Goal: Task Accomplishment & Management: Use online tool/utility

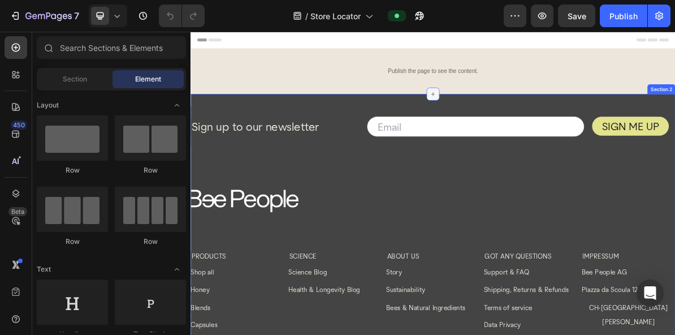
click at [526, 120] on icon at bounding box center [529, 118] width 9 height 9
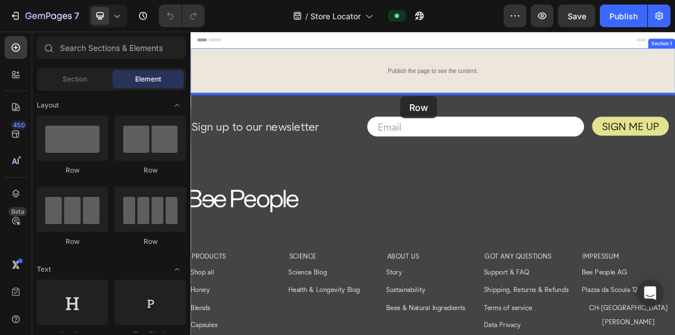
drag, startPoint x: 259, startPoint y: 175, endPoint x: 485, endPoint y: 122, distance: 231.9
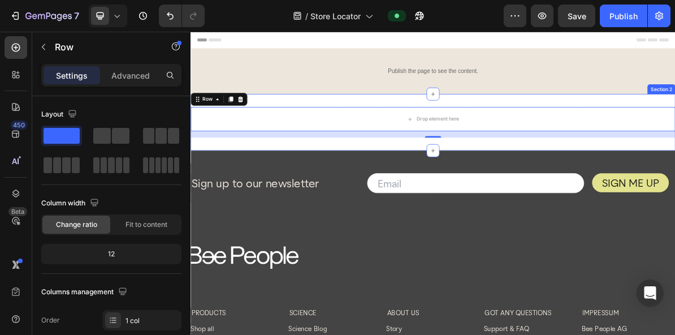
click at [314, 120] on div "Drop element here Row 16 Section 2" at bounding box center [530, 158] width 679 height 79
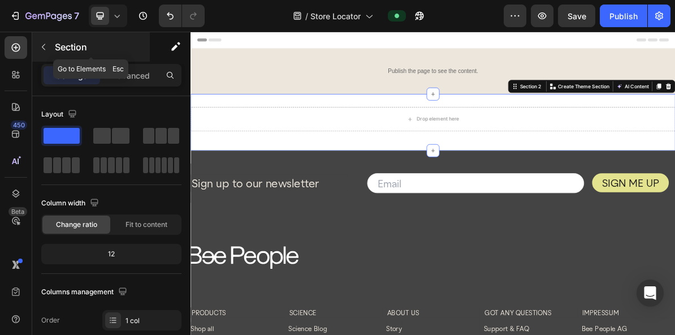
click at [43, 44] on icon "button" at bounding box center [43, 46] width 9 height 9
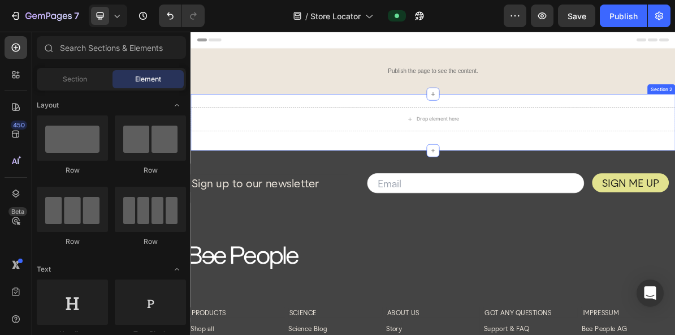
click at [396, 124] on div "Drop element here Row Section 2" at bounding box center [530, 158] width 679 height 79
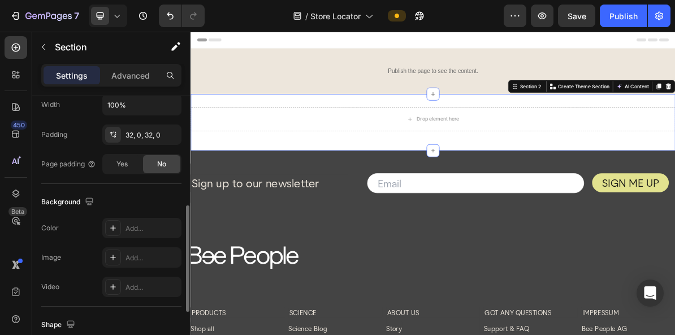
scroll to position [279, 0]
click at [113, 228] on icon at bounding box center [113, 229] width 6 height 6
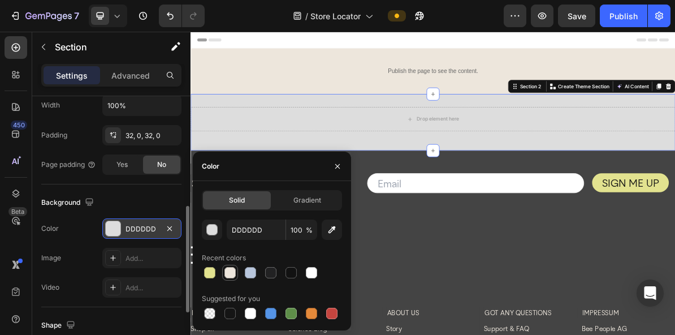
click at [230, 271] on div at bounding box center [230, 272] width 11 height 11
type input "EDE6DC"
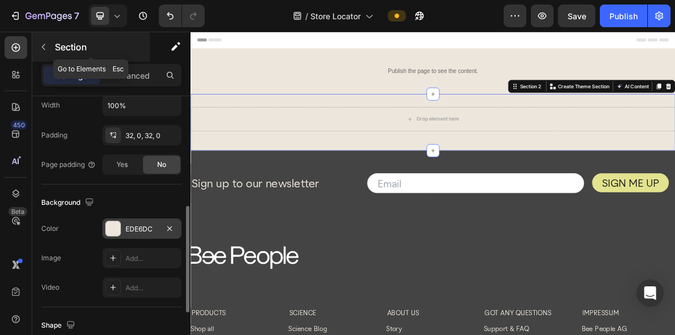
click at [44, 44] on icon "button" at bounding box center [43, 46] width 9 height 9
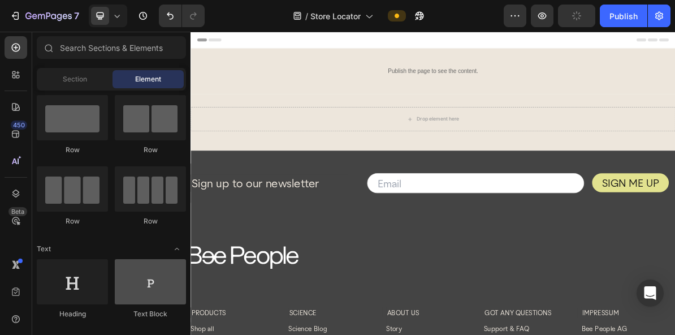
scroll to position [0, 0]
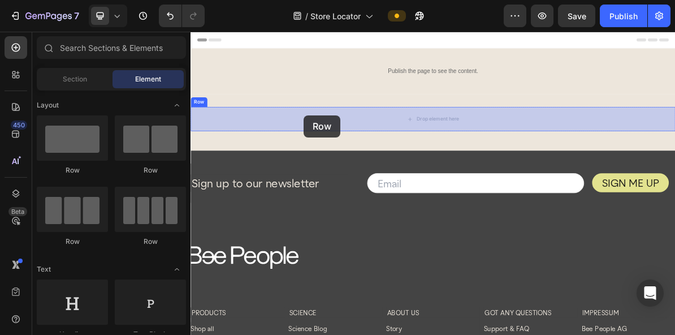
drag, startPoint x: 266, startPoint y: 173, endPoint x: 349, endPoint y: 149, distance: 86.5
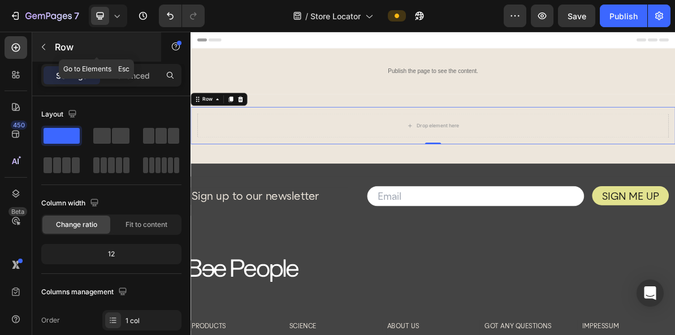
click at [44, 47] on icon "button" at bounding box center [43, 46] width 9 height 9
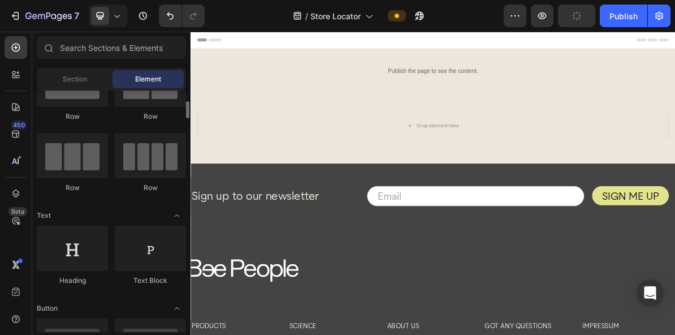
scroll to position [71, 0]
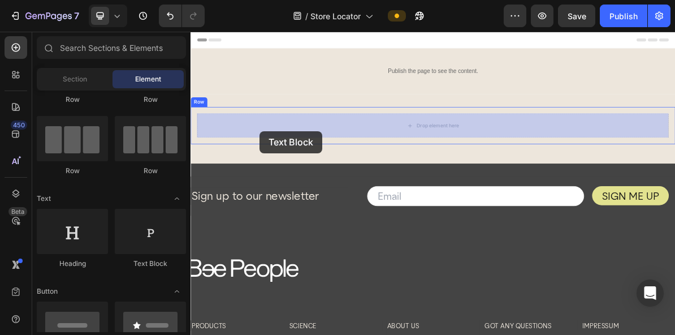
drag, startPoint x: 330, startPoint y: 271, endPoint x: 287, endPoint y: 170, distance: 110.0
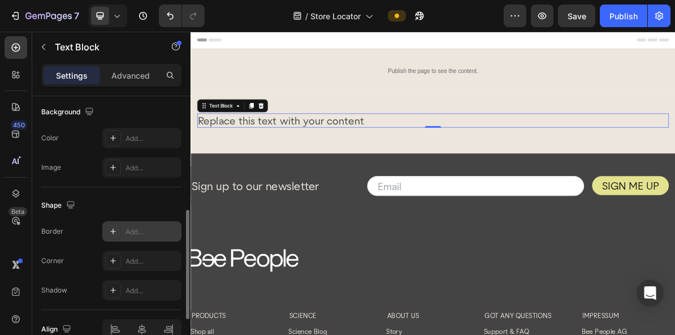
scroll to position [351, 0]
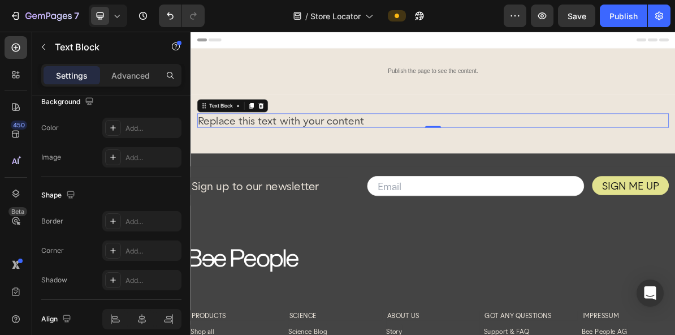
click at [303, 154] on div "Replace this text with your content" at bounding box center [530, 156] width 661 height 20
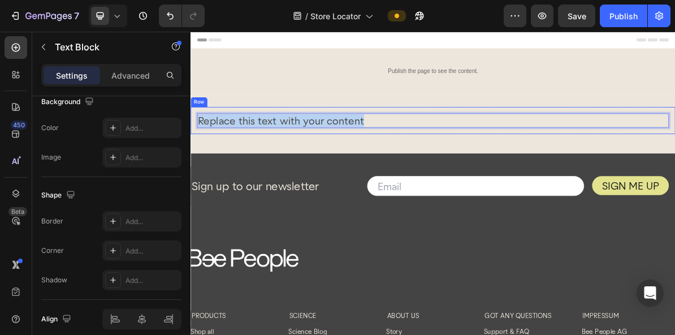
drag, startPoint x: 436, startPoint y: 150, endPoint x: 197, endPoint y: 152, distance: 238.1
click at [197, 152] on div "Replace this text with your content Text Block 0 Row" at bounding box center [530, 156] width 679 height 38
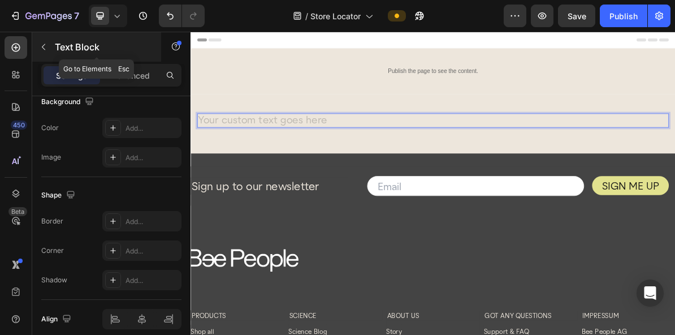
click at [41, 47] on icon "button" at bounding box center [43, 46] width 9 height 9
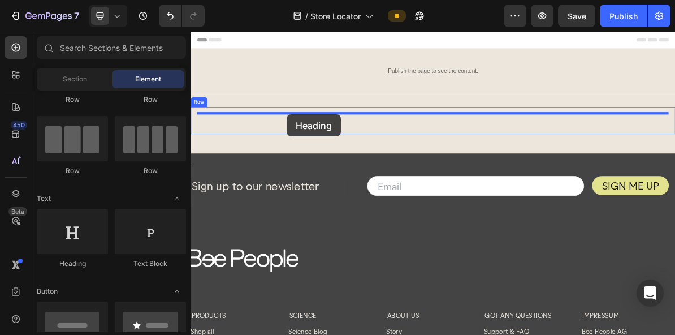
drag, startPoint x: 270, startPoint y: 261, endPoint x: 325, endPoint y: 148, distance: 125.7
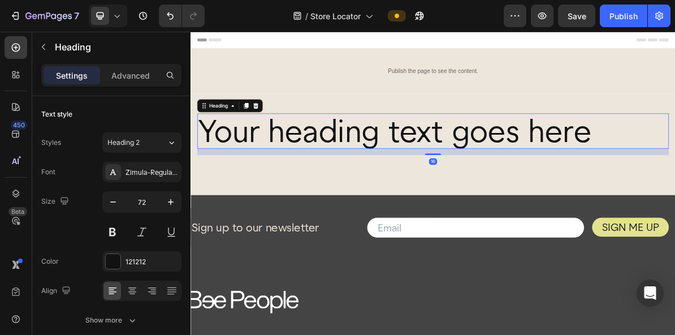
click at [307, 171] on h2 "Your heading text goes here" at bounding box center [530, 170] width 661 height 49
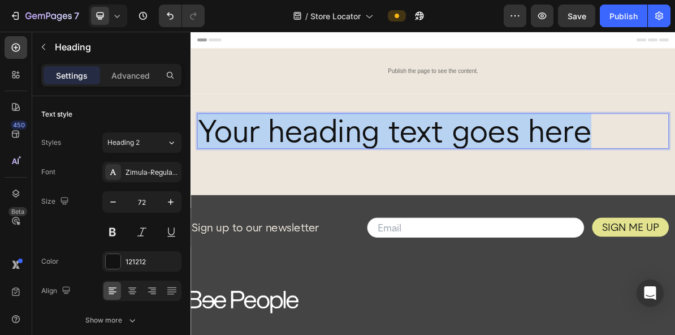
drag, startPoint x: 210, startPoint y: 171, endPoint x: 777, endPoint y: 176, distance: 566.8
click at [636, 176] on p "Your heading text goes here" at bounding box center [530, 170] width 658 height 47
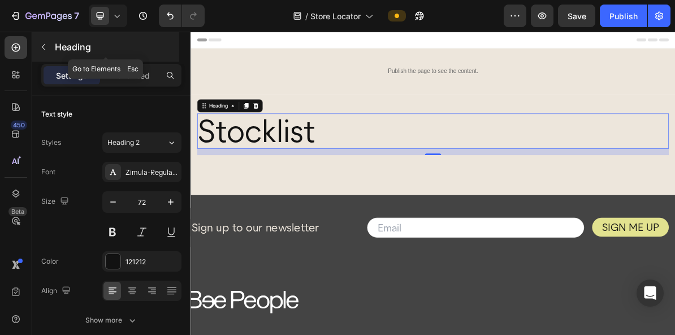
click at [46, 48] on icon "button" at bounding box center [43, 46] width 9 height 9
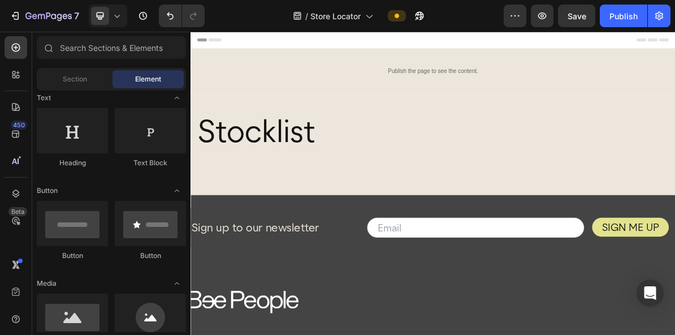
scroll to position [0, 0]
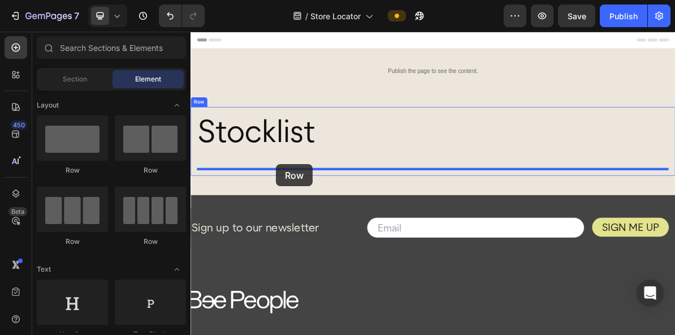
drag, startPoint x: 271, startPoint y: 182, endPoint x: 310, endPoint y: 217, distance: 52.0
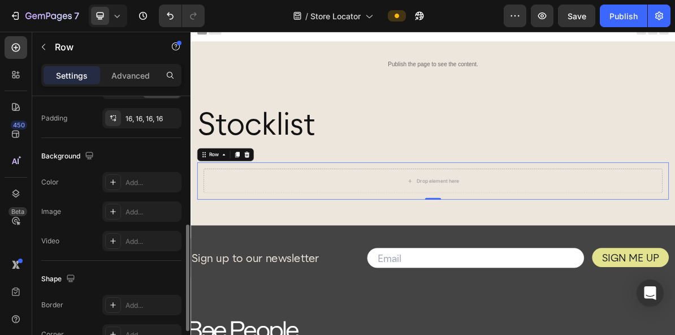
scroll to position [326, 0]
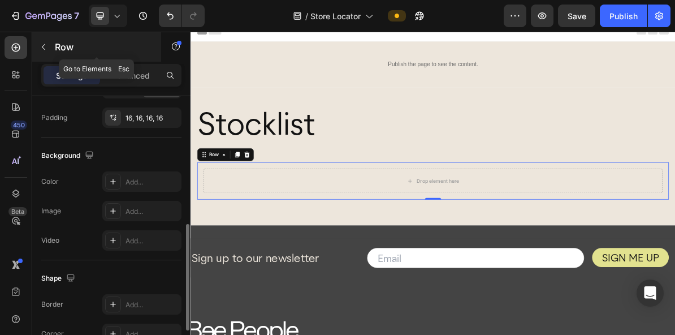
click at [44, 50] on icon "button" at bounding box center [43, 46] width 9 height 9
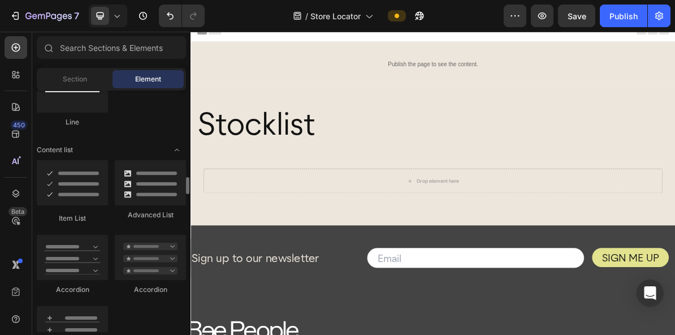
scroll to position [895, 0]
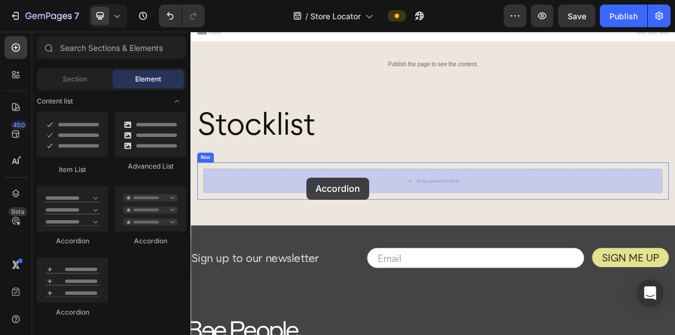
drag, startPoint x: 266, startPoint y: 311, endPoint x: 353, endPoint y: 236, distance: 114.7
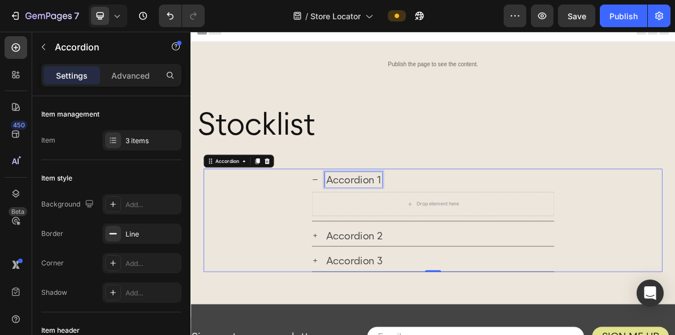
click at [405, 232] on div "Accordion 1" at bounding box center [418, 238] width 80 height 21
click at [381, 239] on p "Accordion 1" at bounding box center [418, 239] width 77 height 18
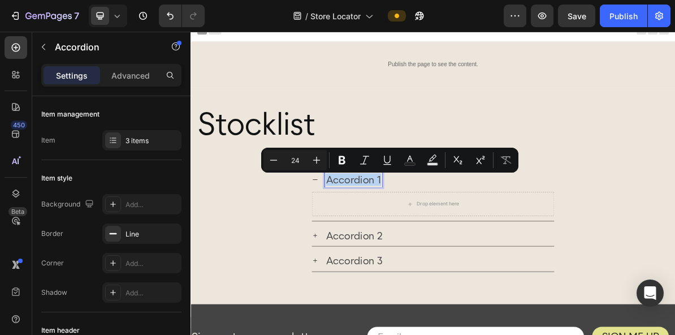
drag, startPoint x: 381, startPoint y: 239, endPoint x: 466, endPoint y: 240, distance: 84.8
click at [467, 240] on div "Accordion 1" at bounding box center [538, 238] width 321 height 21
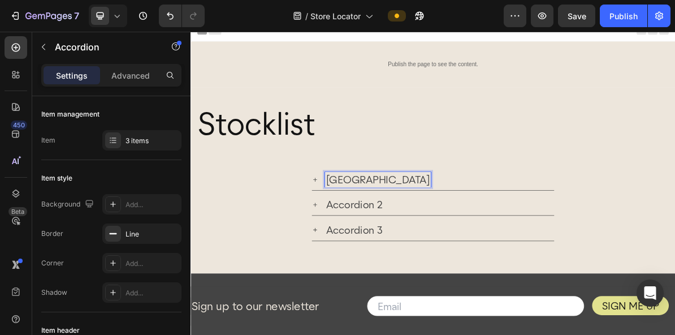
click at [411, 271] on p "Accordion 2" at bounding box center [419, 274] width 79 height 18
click at [386, 273] on p "Accordion 2" at bounding box center [419, 274] width 79 height 18
click at [383, 244] on p "[GEOGRAPHIC_DATA]" at bounding box center [452, 239] width 145 height 18
drag, startPoint x: 381, startPoint y: 242, endPoint x: 417, endPoint y: 242, distance: 36.2
click at [417, 242] on p "[GEOGRAPHIC_DATA]" at bounding box center [452, 239] width 145 height 18
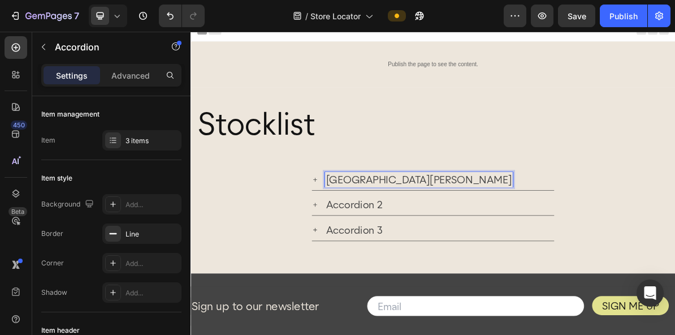
click at [395, 273] on p "Accordion 2" at bounding box center [419, 274] width 79 height 18
click at [382, 275] on p "Accordion 2" at bounding box center [419, 274] width 79 height 18
drag, startPoint x: 382, startPoint y: 275, endPoint x: 459, endPoint y: 276, distance: 77.5
click at [462, 277] on div "Accordion 2" at bounding box center [538, 273] width 321 height 21
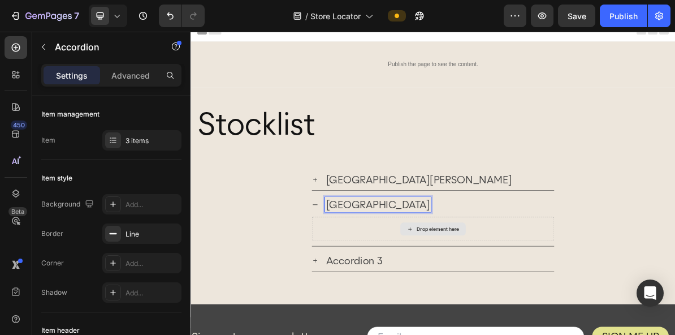
click at [417, 309] on div "Drop element here" at bounding box center [529, 308] width 339 height 34
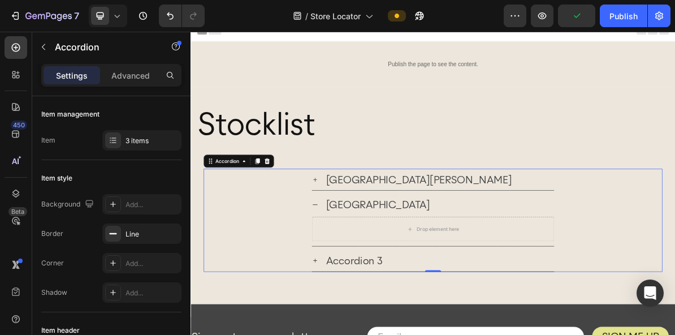
click at [394, 240] on p "[GEOGRAPHIC_DATA][PERSON_NAME]" at bounding box center [510, 239] width 260 height 18
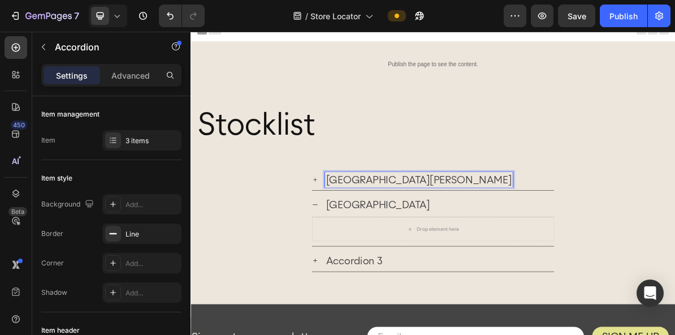
click at [367, 273] on icon at bounding box center [364, 273] width 9 height 9
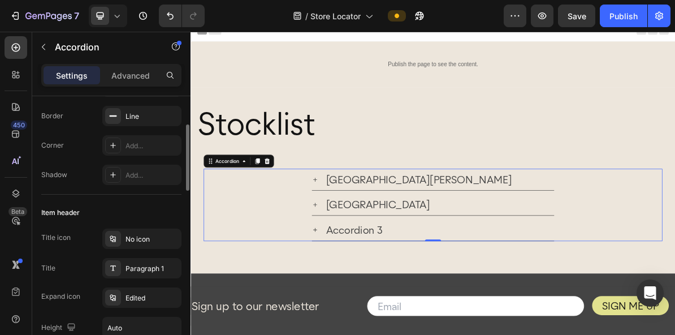
scroll to position [47, 0]
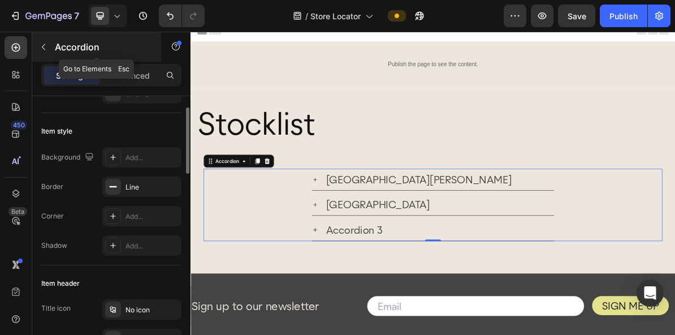
click at [46, 49] on icon "button" at bounding box center [43, 46] width 9 height 9
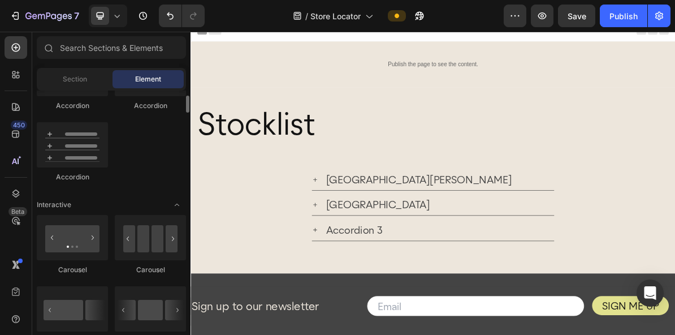
scroll to position [1031, 0]
click at [412, 312] on p "Accordion 3" at bounding box center [419, 309] width 79 height 18
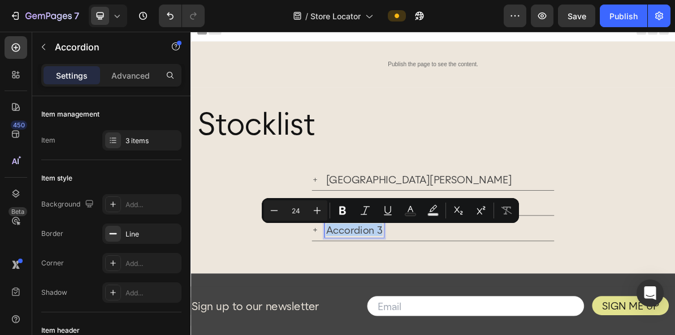
drag, startPoint x: 382, startPoint y: 309, endPoint x: 460, endPoint y: 308, distance: 77.5
click at [460, 308] on div "Accordion 3" at bounding box center [419, 308] width 83 height 21
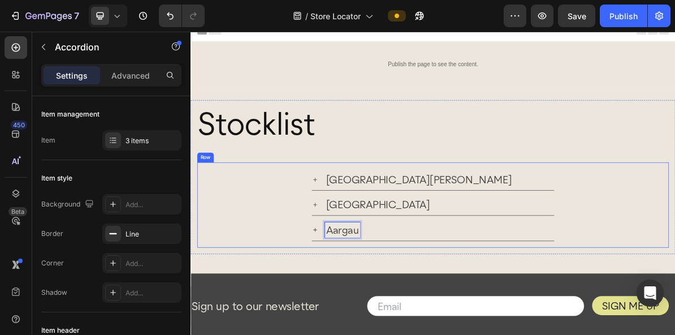
click at [521, 219] on div "[GEOGRAPHIC_DATA][PERSON_NAME] [GEOGRAPHIC_DATA] Aargau Accordion 0 Row" at bounding box center [530, 273] width 661 height 119
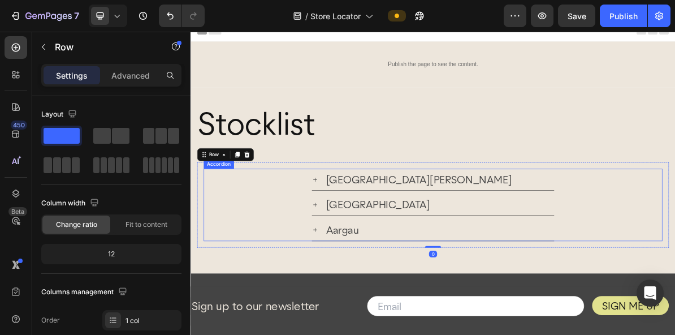
click at [367, 238] on icon at bounding box center [365, 239] width 6 height 6
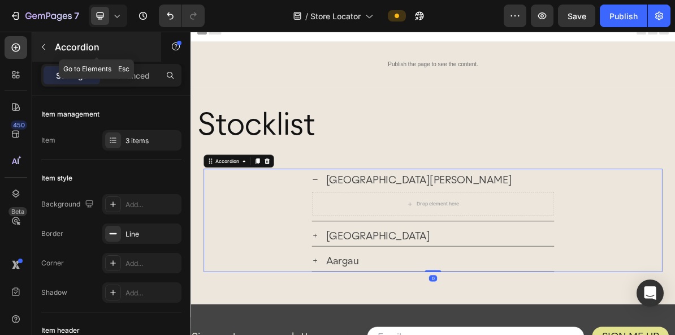
click at [45, 49] on icon "button" at bounding box center [43, 47] width 3 height 6
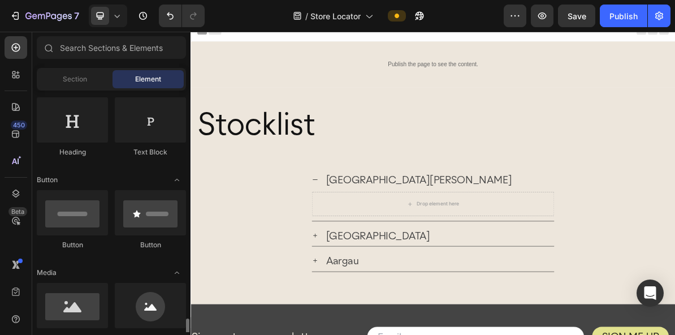
scroll to position [0, 0]
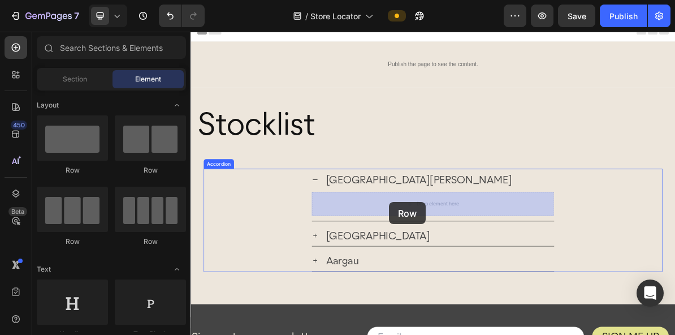
drag, startPoint x: 342, startPoint y: 169, endPoint x: 469, endPoint y: 270, distance: 162.6
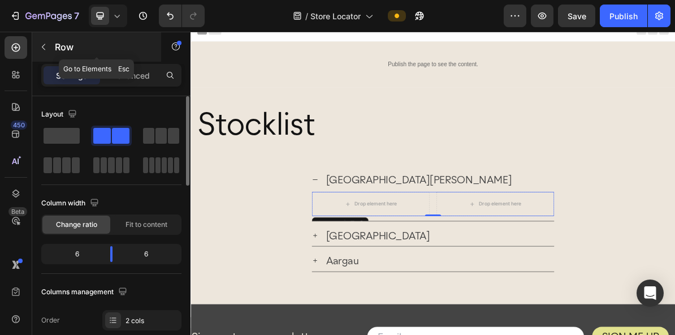
click at [47, 48] on icon "button" at bounding box center [43, 46] width 9 height 9
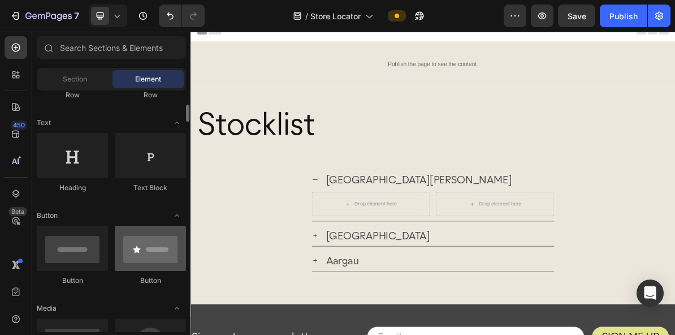
scroll to position [154, 0]
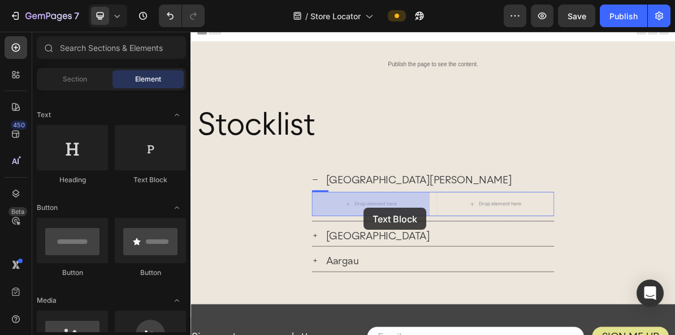
drag, startPoint x: 339, startPoint y: 185, endPoint x: 433, endPoint y: 278, distance: 132.4
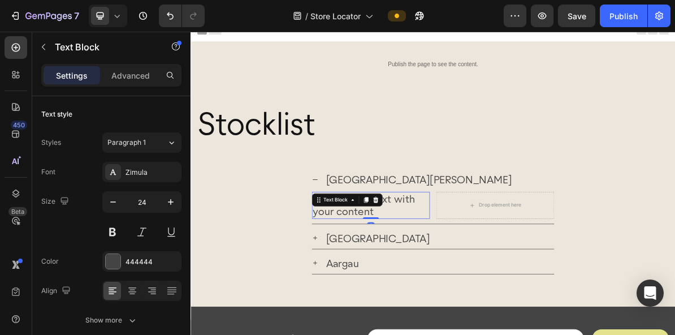
click at [456, 283] on div "Replace this text with your content" at bounding box center [442, 274] width 165 height 37
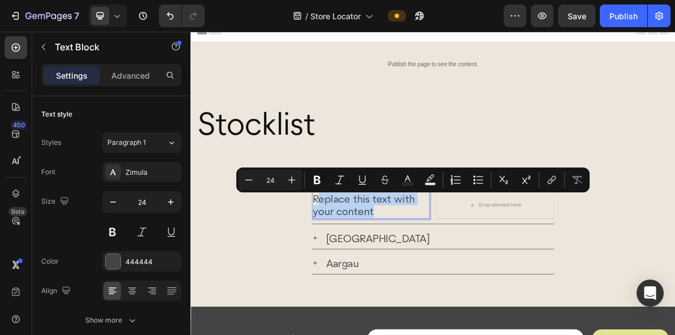
drag, startPoint x: 449, startPoint y: 283, endPoint x: 366, endPoint y: 264, distance: 85.2
click at [366, 264] on p "Replace this text with your content" at bounding box center [442, 274] width 163 height 35
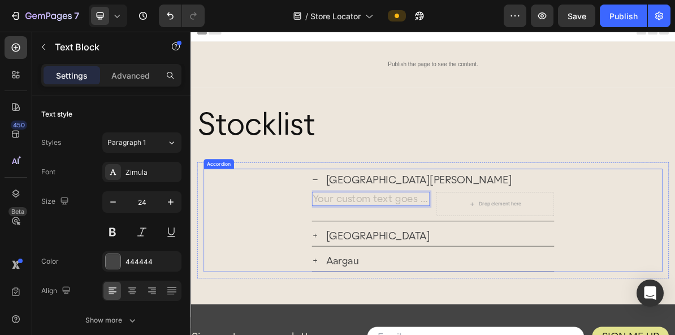
scroll to position [0, 0]
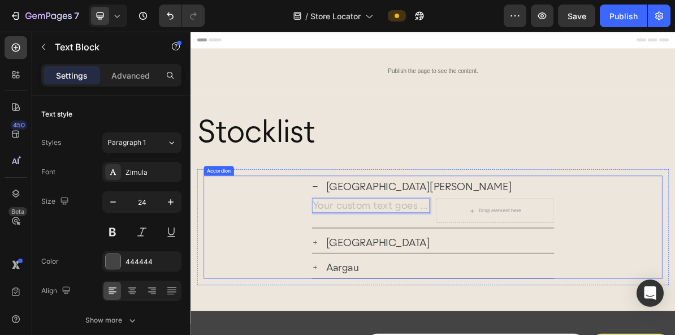
click at [364, 328] on icon at bounding box center [364, 326] width 9 height 9
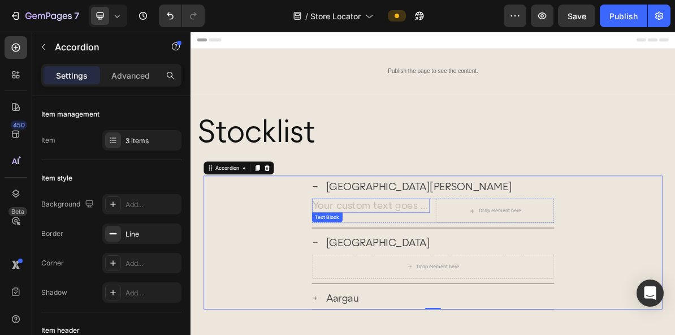
click at [402, 275] on div "Rich Text Editor. Editing area: main" at bounding box center [442, 275] width 165 height 20
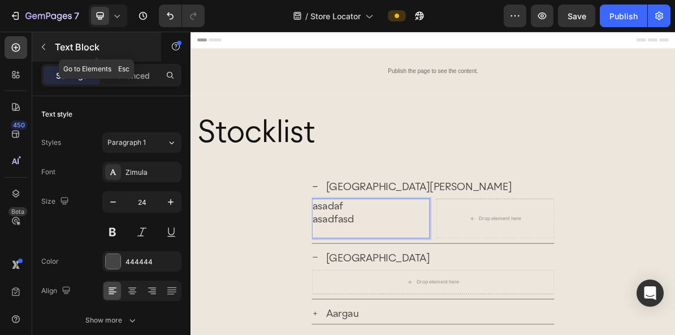
click at [42, 44] on icon "button" at bounding box center [43, 46] width 9 height 9
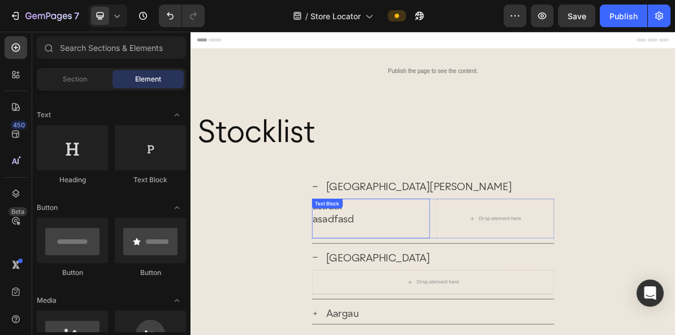
click at [427, 273] on p "asadaf" at bounding box center [442, 275] width 163 height 18
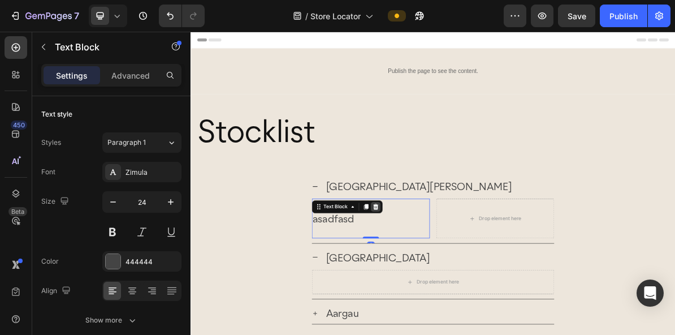
click at [451, 275] on icon at bounding box center [449, 277] width 7 height 8
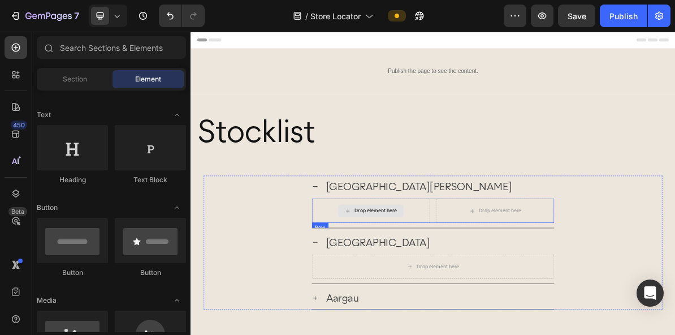
click at [501, 277] on div "Drop element here" at bounding box center [442, 282] width 165 height 34
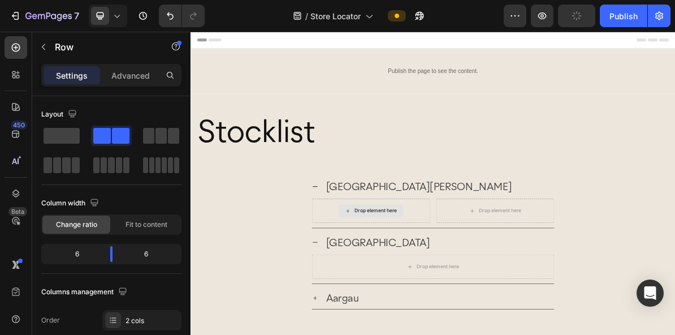
click at [472, 274] on div "Drop element here" at bounding box center [443, 282] width 92 height 18
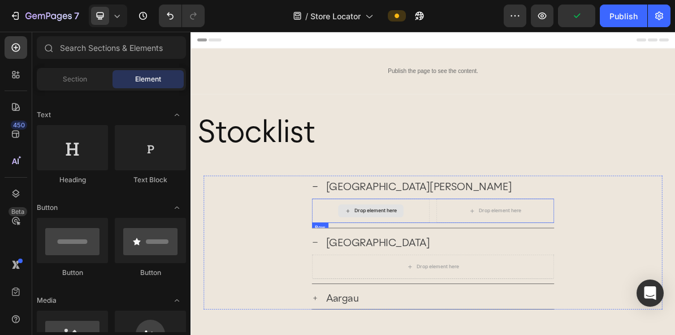
click at [443, 281] on div "Drop element here" at bounding box center [450, 282] width 60 height 9
click at [77, 85] on div "Section" at bounding box center [74, 79] width 71 height 18
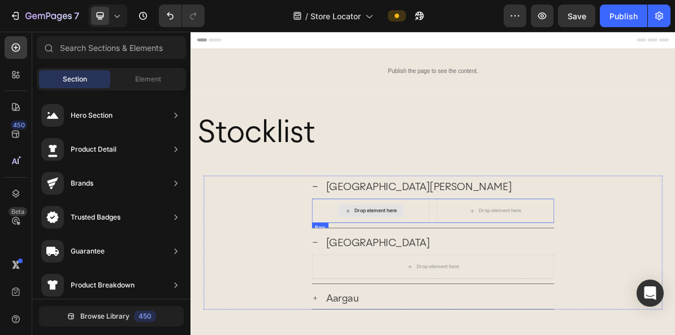
click at [480, 278] on div "Drop element here" at bounding box center [443, 282] width 92 height 18
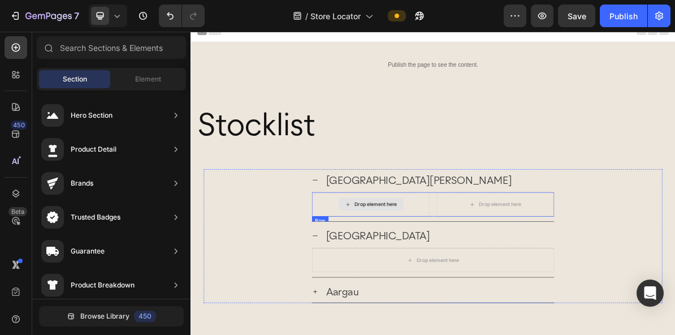
scroll to position [18, 0]
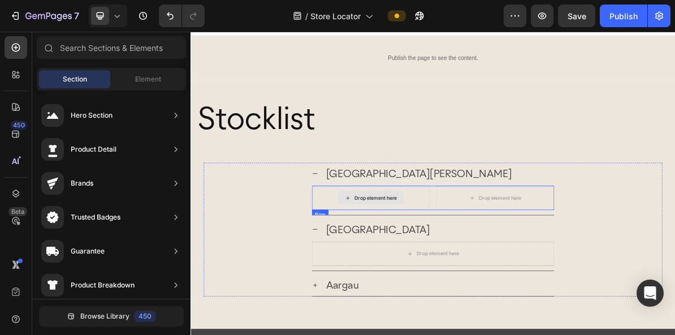
click at [480, 262] on div "Drop element here" at bounding box center [443, 264] width 92 height 18
click at [636, 252] on div "Drop element here" at bounding box center [616, 264] width 165 height 34
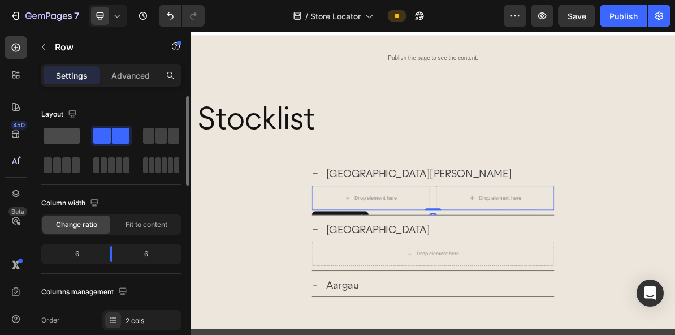
click at [61, 136] on span at bounding box center [62, 136] width 36 height 16
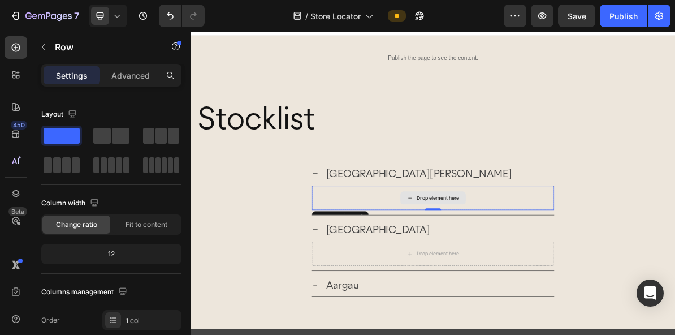
click at [408, 262] on div "Drop element here" at bounding box center [529, 264] width 339 height 34
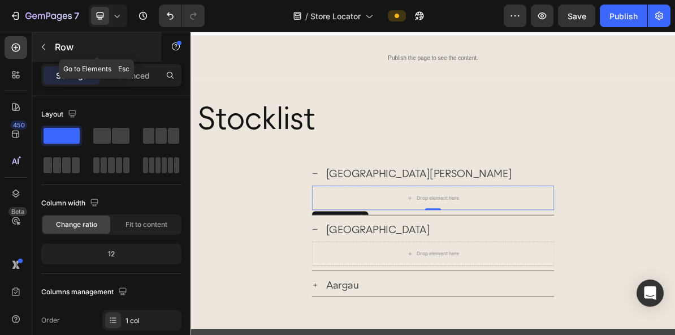
click at [43, 46] on icon "button" at bounding box center [43, 46] width 9 height 9
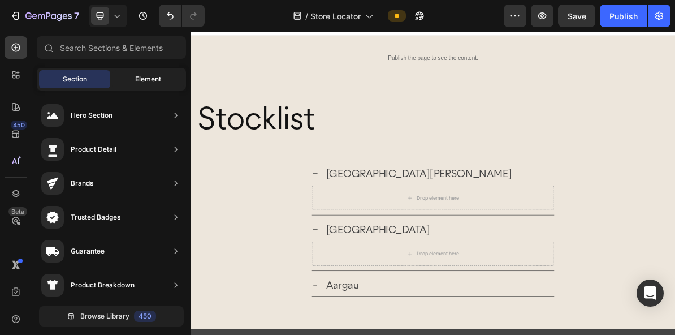
click at [144, 80] on span "Element" at bounding box center [148, 79] width 26 height 10
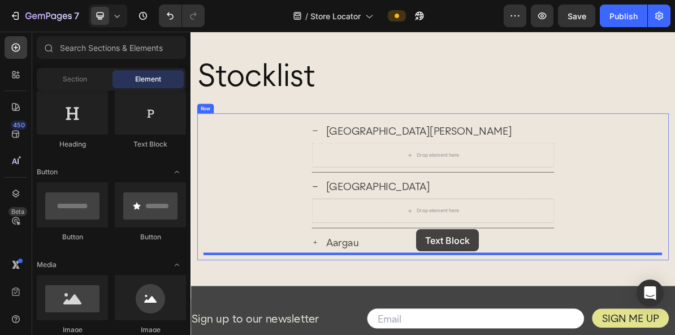
scroll to position [96, 0]
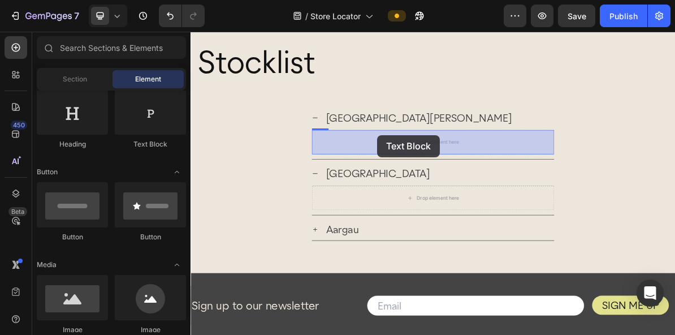
drag, startPoint x: 338, startPoint y: 149, endPoint x: 453, endPoint y: 179, distance: 119.2
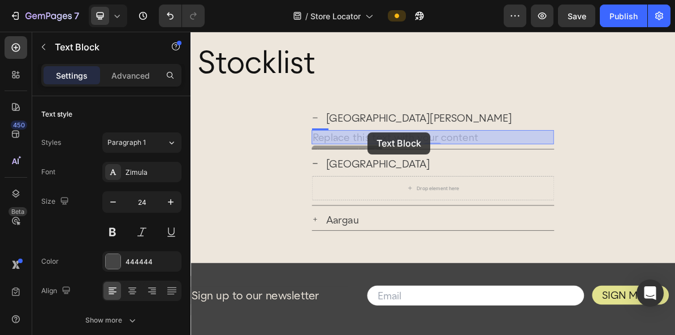
drag, startPoint x: 598, startPoint y: 180, endPoint x: 429, endPoint y: 175, distance: 169.2
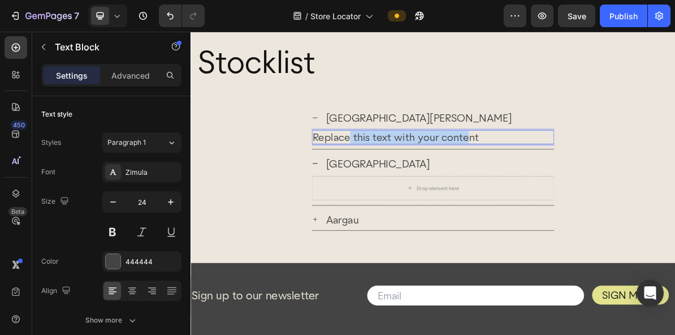
drag, startPoint x: 410, startPoint y: 179, endPoint x: 580, endPoint y: 184, distance: 169.8
click at [580, 184] on p "Replace this text with your content" at bounding box center [529, 179] width 337 height 18
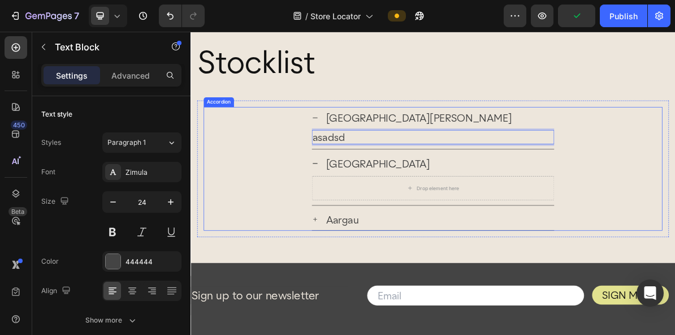
click at [314, 193] on div "St. [PERSON_NAME] asadsd Text Block 0 Row" at bounding box center [529, 166] width 641 height 59
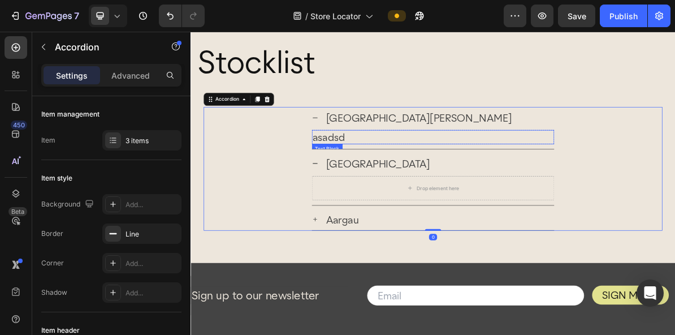
click at [393, 186] on p "asadsd" at bounding box center [529, 179] width 337 height 18
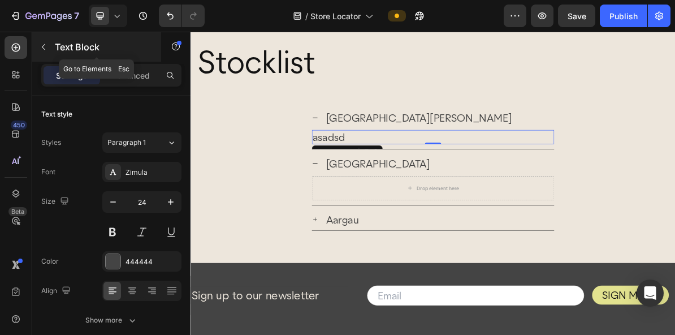
click at [44, 43] on icon "button" at bounding box center [43, 46] width 9 height 9
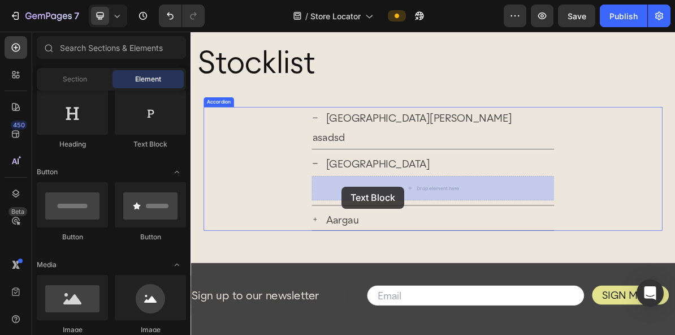
drag, startPoint x: 344, startPoint y: 157, endPoint x: 402, endPoint y: 248, distance: 107.8
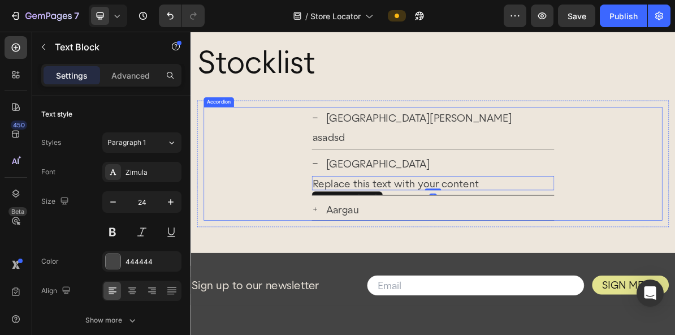
click at [366, 279] on icon at bounding box center [364, 279] width 9 height 9
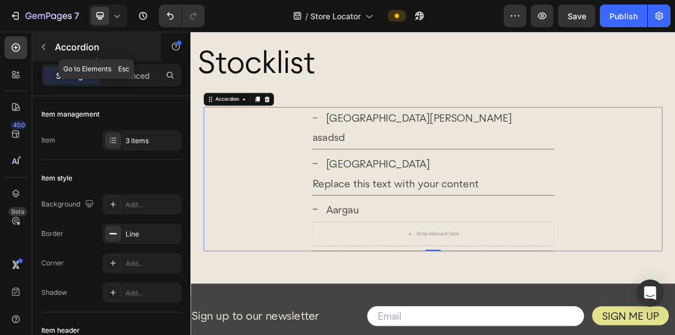
click at [44, 50] on icon "button" at bounding box center [43, 46] width 9 height 9
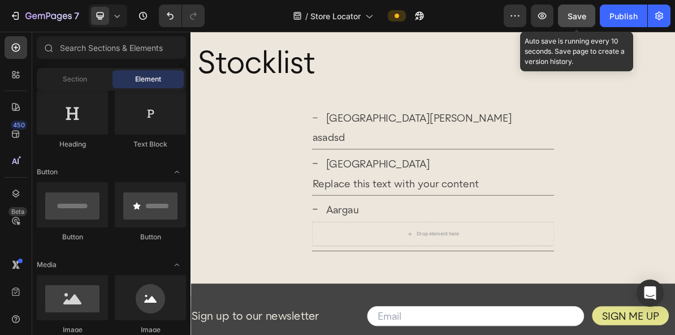
click at [581, 14] on span "Save" at bounding box center [577, 16] width 19 height 10
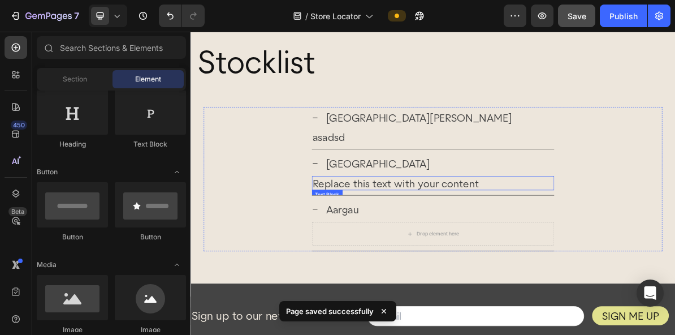
click at [495, 240] on div "Replace this text with your content" at bounding box center [529, 244] width 339 height 20
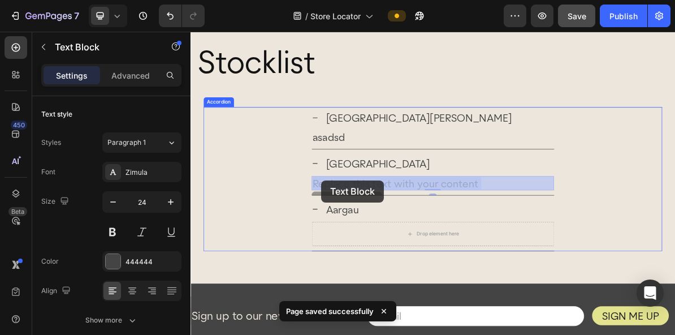
drag, startPoint x: 595, startPoint y: 241, endPoint x: 372, endPoint y: 245, distance: 222.9
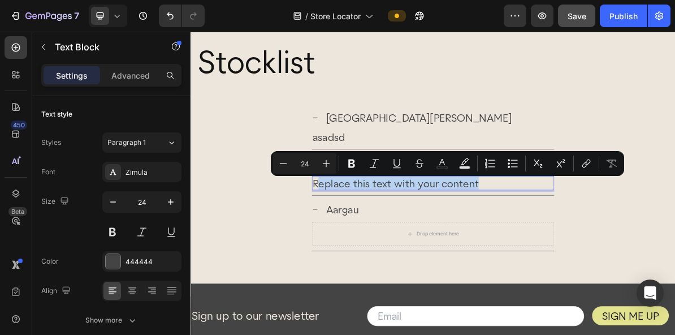
drag, startPoint x: 373, startPoint y: 245, endPoint x: 592, endPoint y: 251, distance: 219.0
click at [592, 251] on p "Replace this text with your content" at bounding box center [529, 244] width 337 height 18
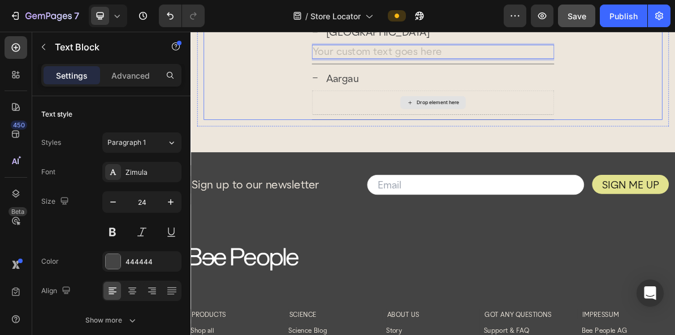
scroll to position [262, 0]
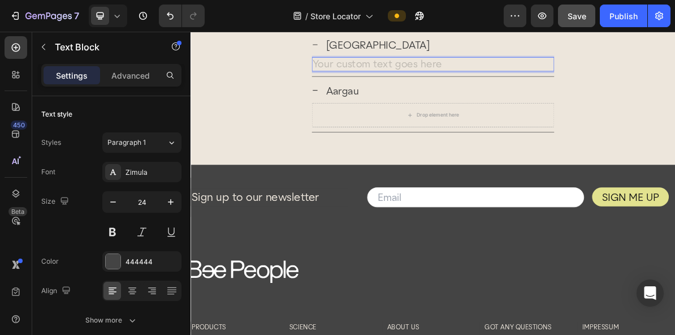
click at [408, 80] on div "Rich Text Editor. Editing area: main" at bounding box center [529, 77] width 339 height 20
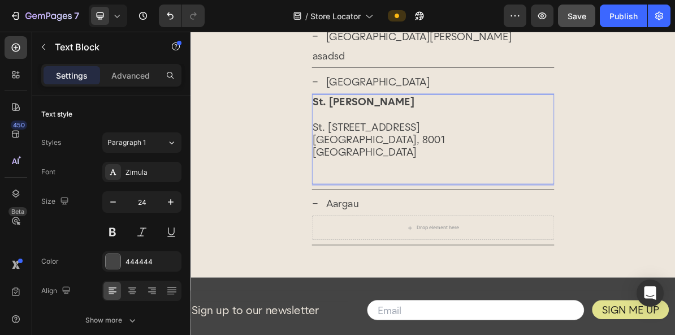
scroll to position [205, 0]
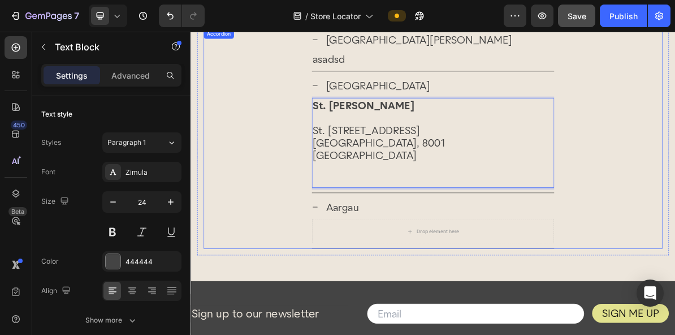
click at [363, 103] on icon at bounding box center [364, 106] width 9 height 9
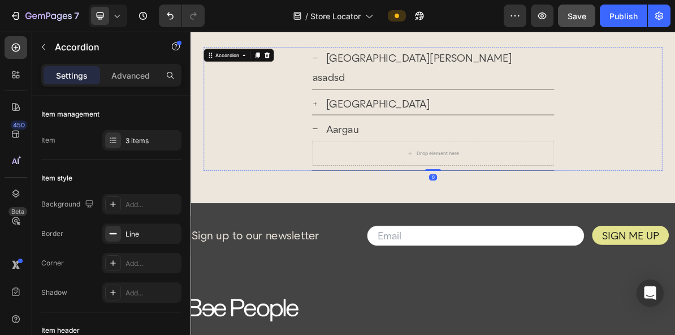
scroll to position [173, 0]
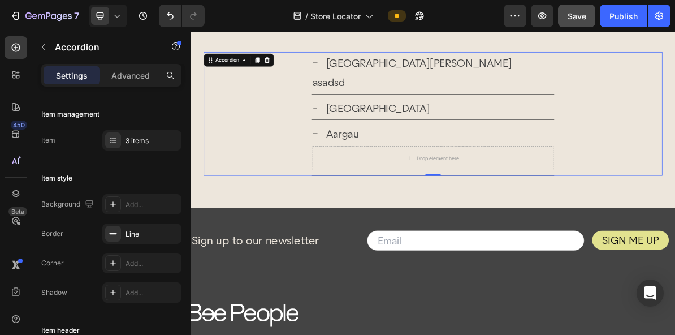
click at [366, 140] on icon at bounding box center [364, 139] width 9 height 9
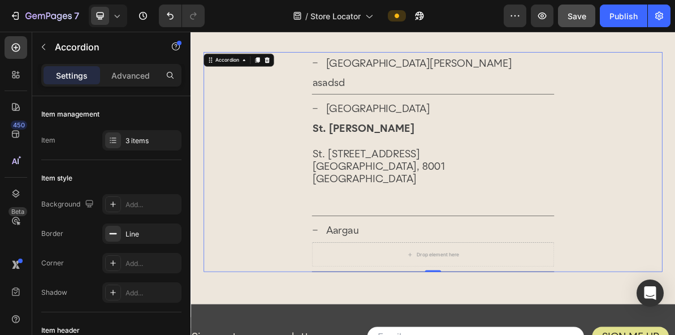
click at [399, 97] on p "asadsd" at bounding box center [529, 102] width 337 height 18
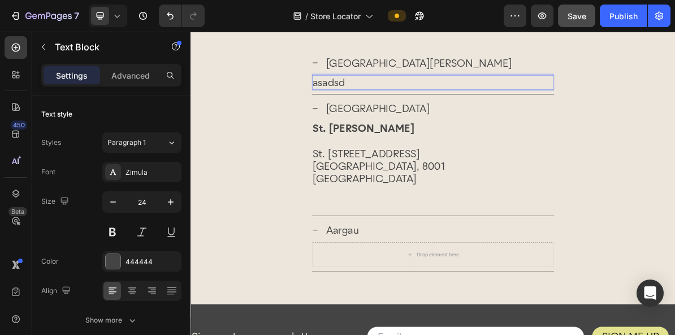
drag, startPoint x: 413, startPoint y: 104, endPoint x: 364, endPoint y: 106, distance: 49.2
click at [364, 106] on p "asadsd" at bounding box center [529, 102] width 337 height 18
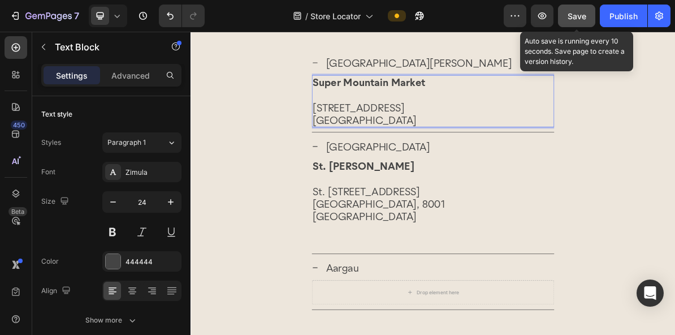
click at [577, 18] on span "Save" at bounding box center [577, 16] width 19 height 10
click at [572, 15] on span "Save" at bounding box center [577, 16] width 19 height 10
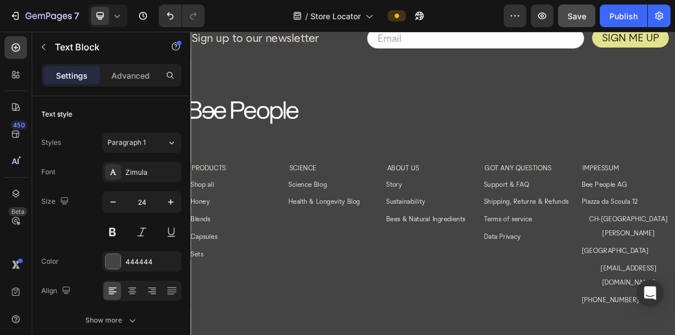
scroll to position [0, 0]
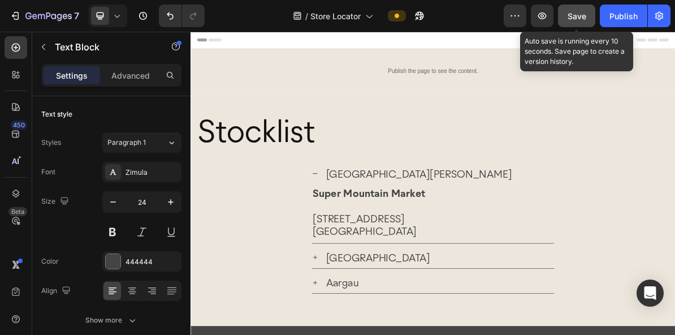
click at [578, 19] on span "Save" at bounding box center [577, 16] width 19 height 10
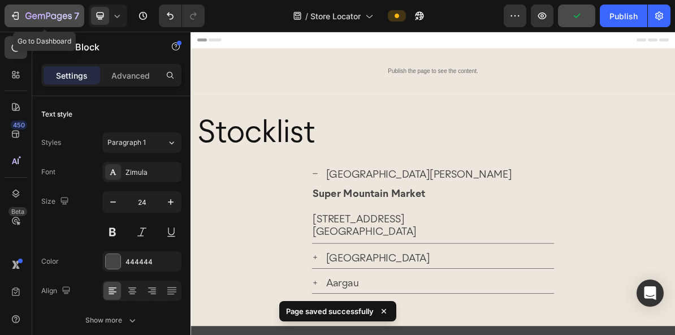
click at [16, 14] on icon "button" at bounding box center [15, 15] width 11 height 11
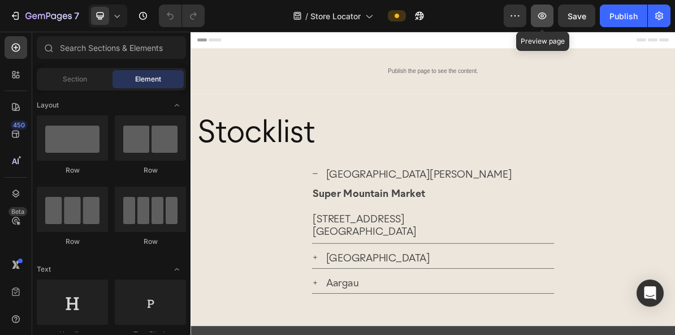
click at [541, 16] on icon "button" at bounding box center [542, 15] width 8 height 7
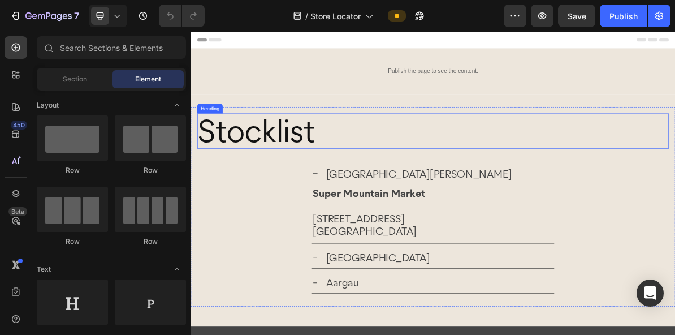
click at [357, 165] on h2 "Stocklist" at bounding box center [530, 170] width 661 height 49
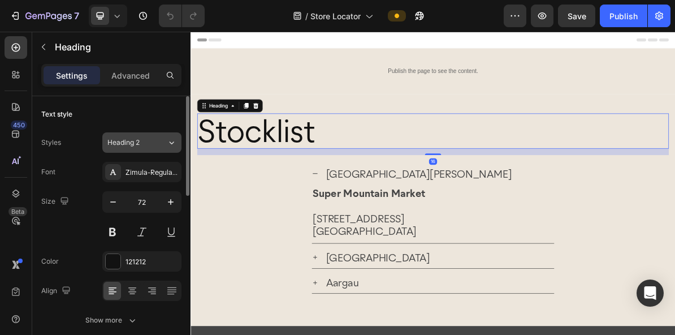
click at [171, 143] on icon at bounding box center [172, 142] width 5 height 3
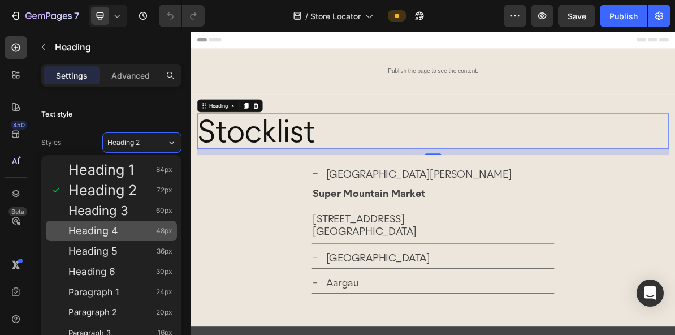
click at [126, 229] on div "Heading 4 48px" at bounding box center [120, 230] width 104 height 11
type input "48"
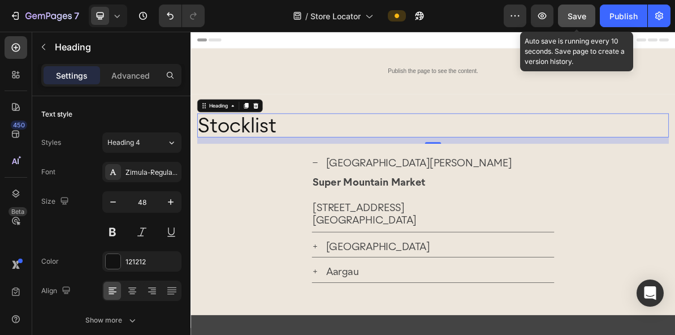
click at [573, 15] on span "Save" at bounding box center [577, 16] width 19 height 10
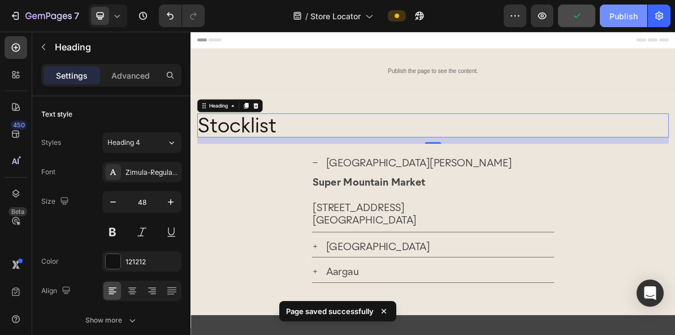
click at [618, 12] on div "Publish" at bounding box center [624, 16] width 28 height 12
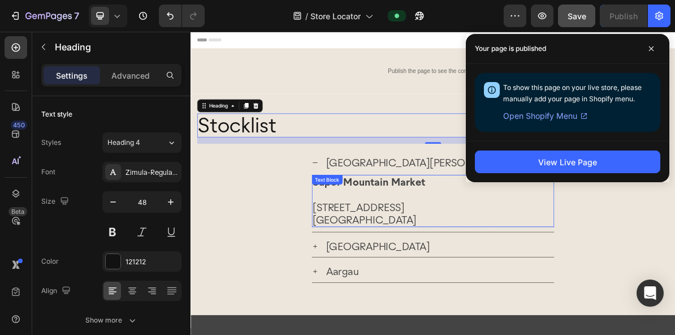
click at [465, 288] on p "[GEOGRAPHIC_DATA]" at bounding box center [529, 295] width 337 height 18
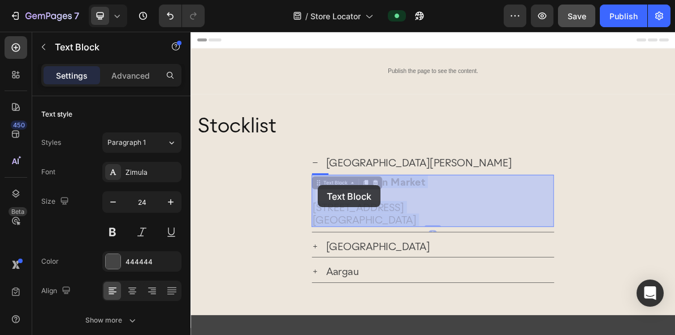
drag, startPoint x: 471, startPoint y: 294, endPoint x: 379, endPoint y: 254, distance: 100.3
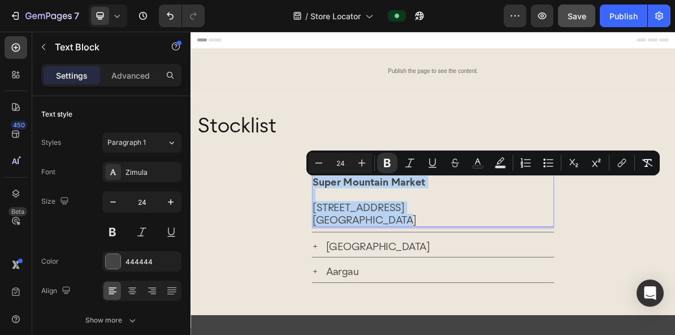
drag, startPoint x: 465, startPoint y: 294, endPoint x: 365, endPoint y: 244, distance: 112.1
click at [365, 244] on div "Super Mountain Market Via Stredas 4a St. Moritz, 7500" at bounding box center [529, 268] width 339 height 73
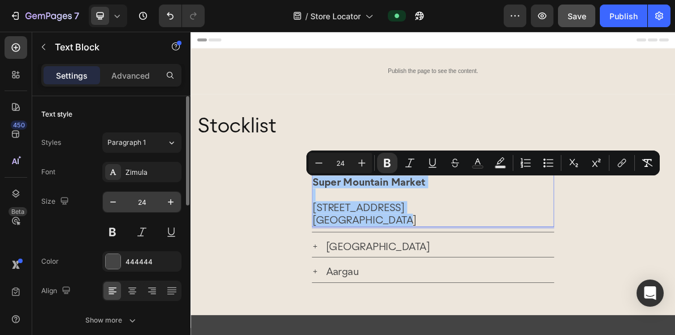
click at [147, 207] on input "24" at bounding box center [141, 202] width 37 height 20
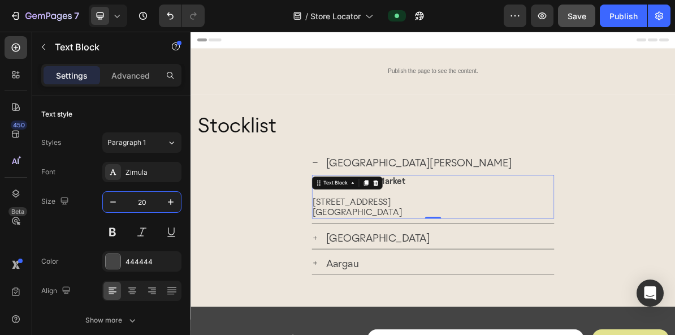
type input "20"
click at [364, 269] on p "[STREET_ADDRESS]" at bounding box center [529, 269] width 337 height 15
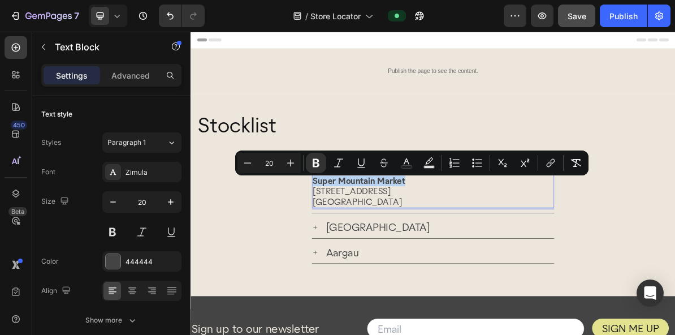
drag, startPoint x: 495, startPoint y: 242, endPoint x: 364, endPoint y: 242, distance: 131.8
click at [364, 242] on p "Super Mountain Market" at bounding box center [529, 240] width 337 height 15
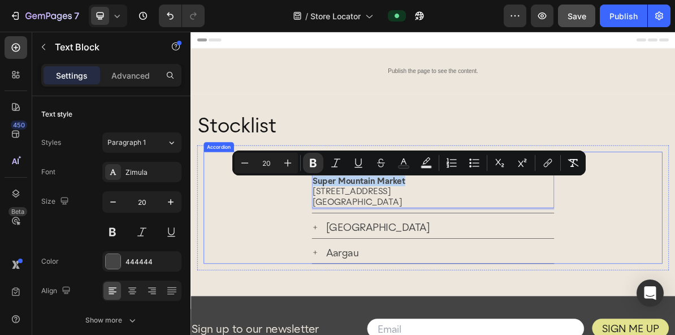
click at [364, 308] on icon at bounding box center [364, 305] width 9 height 9
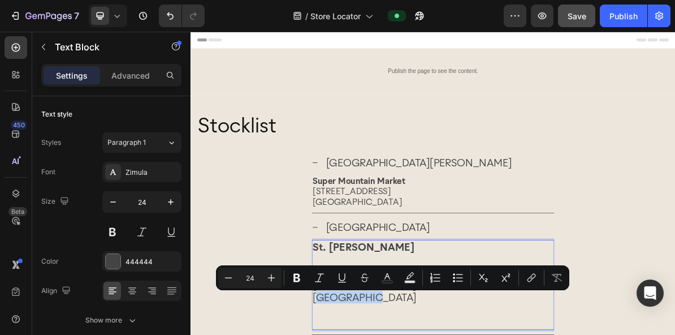
drag, startPoint x: 434, startPoint y: 404, endPoint x: 370, endPoint y: 403, distance: 63.9
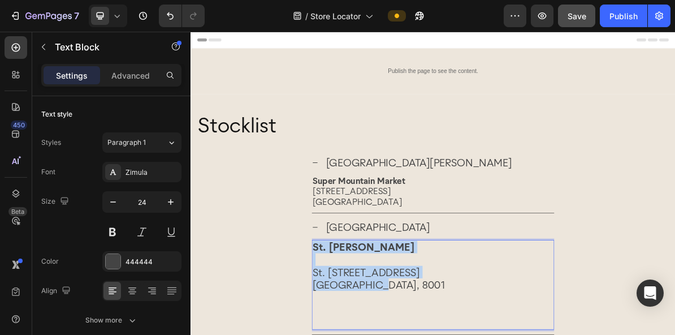
drag, startPoint x: 455, startPoint y: 386, endPoint x: 363, endPoint y: 334, distance: 105.9
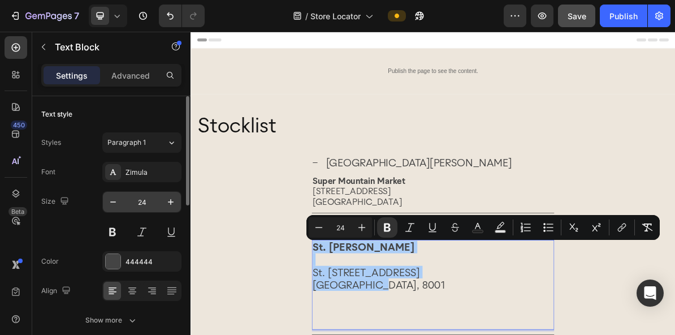
click at [146, 205] on input "24" at bounding box center [141, 202] width 37 height 20
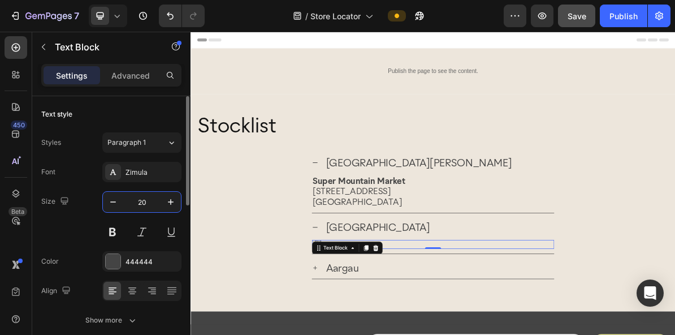
type input "20"
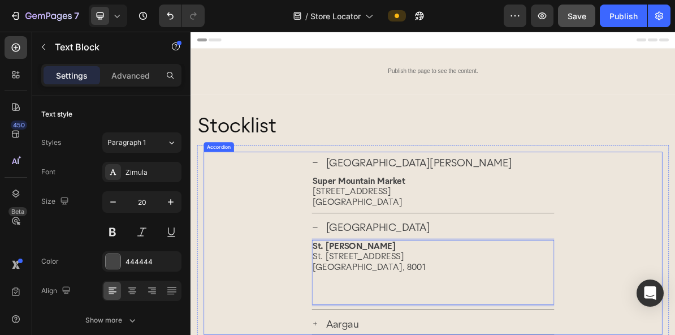
click at [364, 306] on icon at bounding box center [364, 305] width 9 height 9
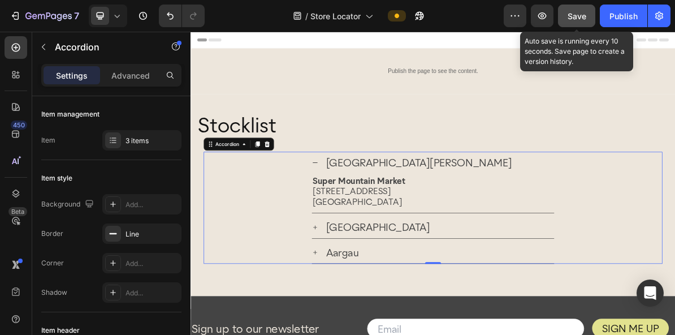
click at [570, 19] on span "Save" at bounding box center [577, 16] width 19 height 10
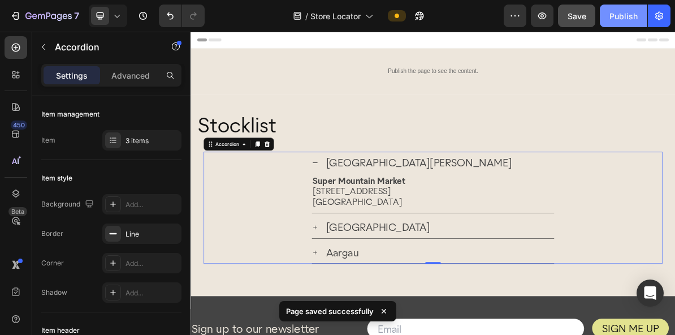
click at [623, 14] on div "Publish" at bounding box center [624, 16] width 28 height 12
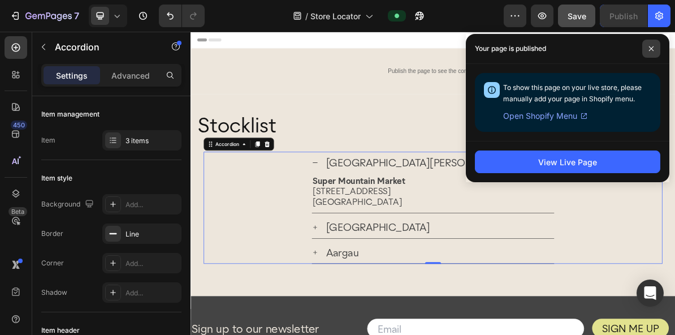
click at [653, 49] on icon at bounding box center [652, 49] width 6 height 6
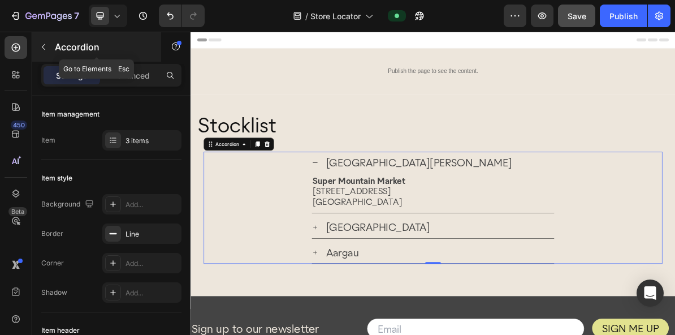
click at [45, 50] on icon "button" at bounding box center [43, 46] width 9 height 9
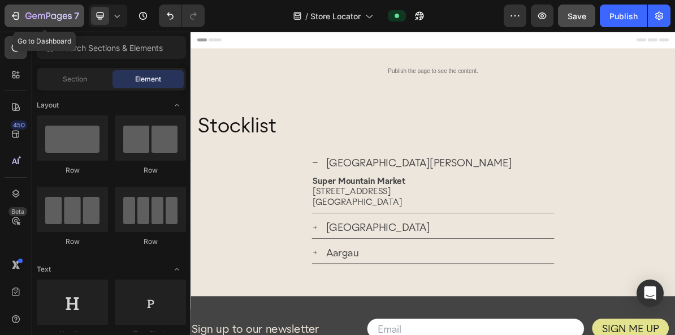
click at [21, 19] on div "7" at bounding box center [45, 16] width 70 height 14
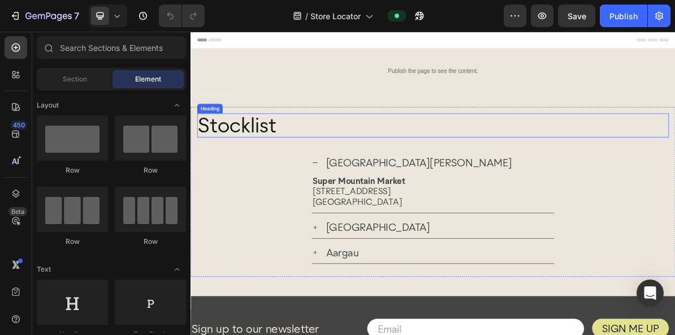
click at [230, 161] on h2 "Stocklist" at bounding box center [530, 162] width 661 height 33
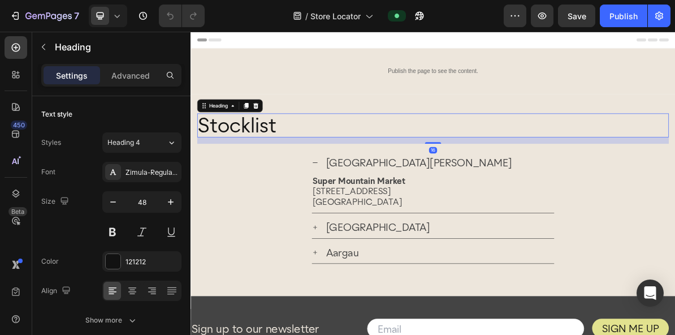
click at [202, 162] on h2 "Stocklist" at bounding box center [530, 162] width 661 height 33
click at [204, 164] on p "Stocklist" at bounding box center [530, 162] width 658 height 31
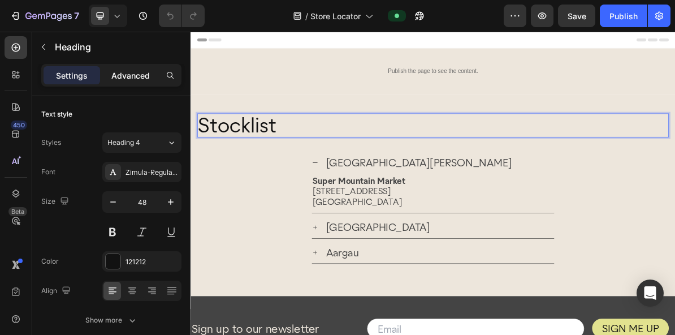
click at [139, 71] on p "Advanced" at bounding box center [130, 76] width 38 height 12
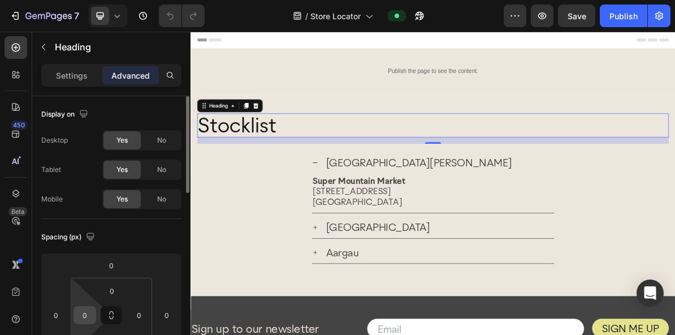
click at [83, 313] on input "0" at bounding box center [84, 315] width 17 height 17
type input "8"
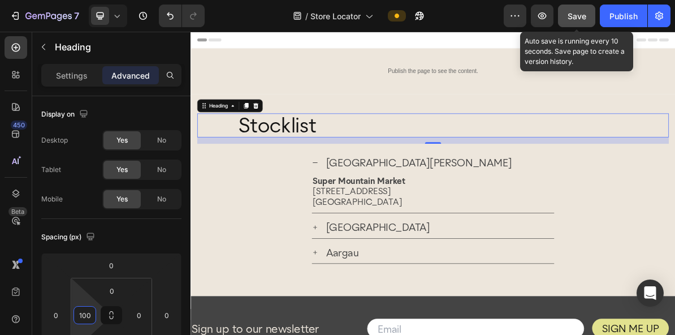
type input "100"
click at [579, 12] on span "Save" at bounding box center [577, 16] width 19 height 10
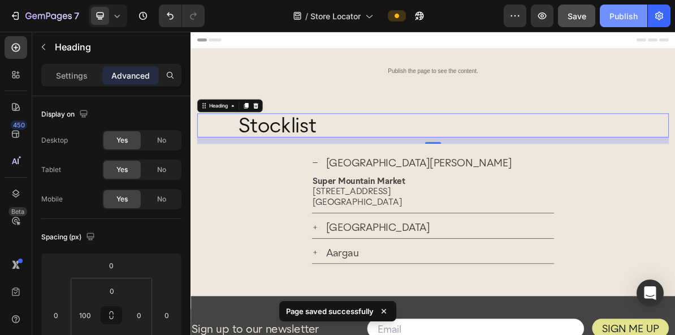
click at [620, 14] on div "Publish" at bounding box center [624, 16] width 28 height 12
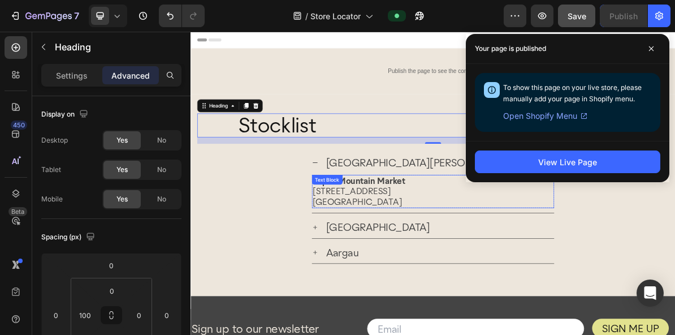
click at [460, 271] on p "[GEOGRAPHIC_DATA]" at bounding box center [529, 269] width 337 height 15
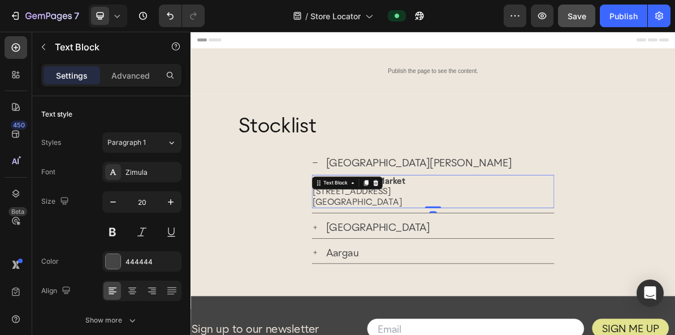
click at [459, 266] on p "[GEOGRAPHIC_DATA]" at bounding box center [529, 269] width 337 height 15
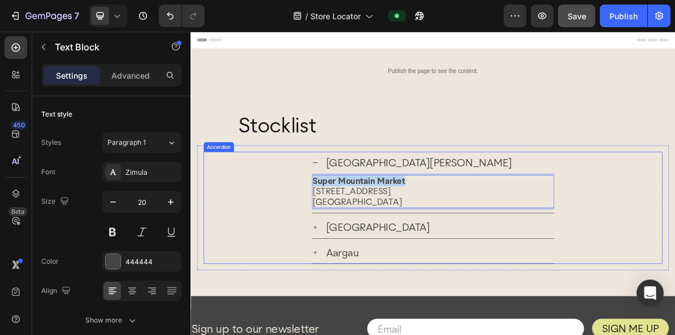
drag, startPoint x: 497, startPoint y: 238, endPoint x: 359, endPoint y: 240, distance: 138.0
click at [359, 240] on div "St. Moritz Super Mountain Market Via Stredas 4a St. Moritz, 7500 Text Block 0 R…" at bounding box center [529, 243] width 641 height 86
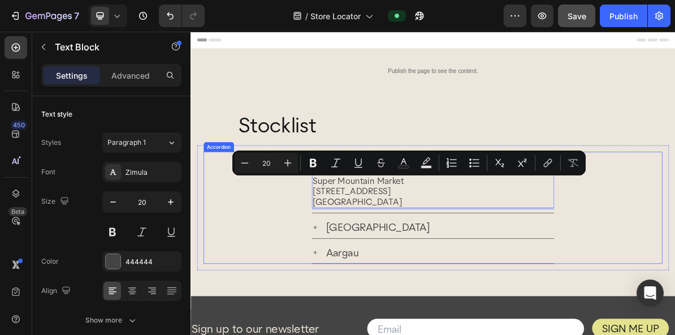
click at [363, 301] on icon at bounding box center [364, 305] width 9 height 9
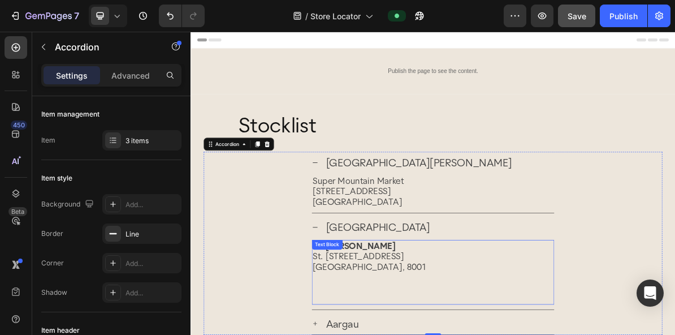
click at [471, 333] on p "St. [PERSON_NAME]" at bounding box center [529, 331] width 337 height 15
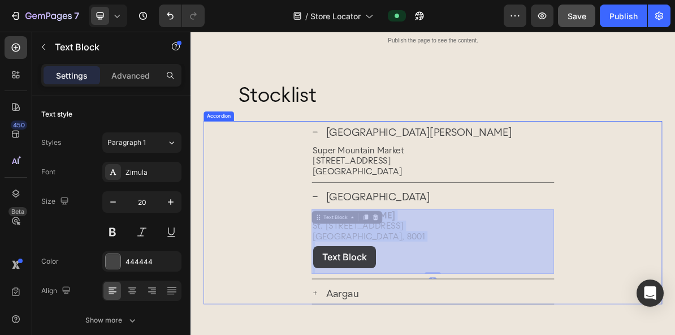
drag, startPoint x: 471, startPoint y: 332, endPoint x: 384, endPoint y: 332, distance: 87.1
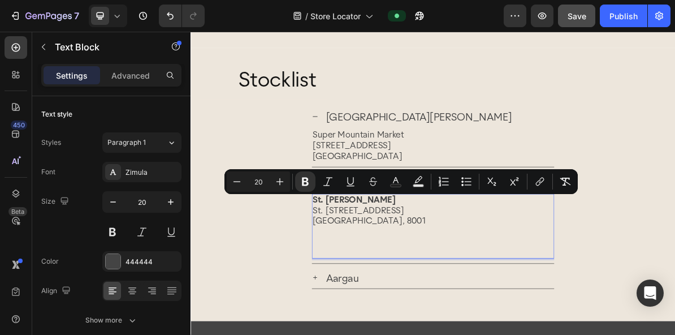
drag, startPoint x: 461, startPoint y: 267, endPoint x: 364, endPoint y: 271, distance: 97.4
click at [364, 271] on p "St. [PERSON_NAME]" at bounding box center [529, 267] width 337 height 15
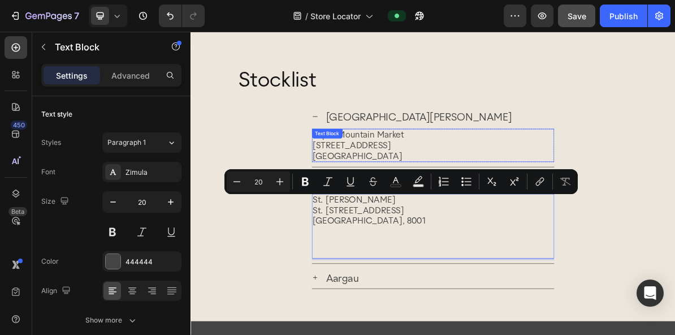
click at [445, 202] on p "[GEOGRAPHIC_DATA]" at bounding box center [529, 205] width 337 height 15
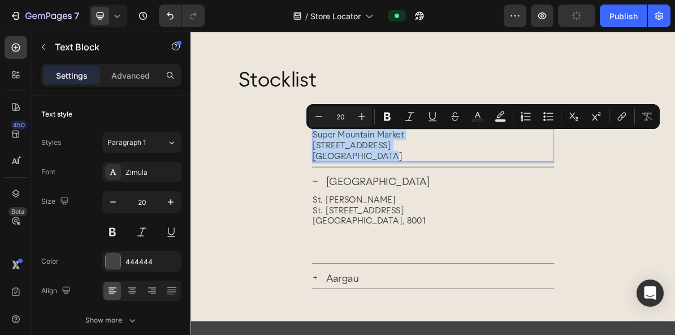
drag, startPoint x: 452, startPoint y: 205, endPoint x: 363, endPoint y: 178, distance: 93.0
click at [363, 178] on div "Super Mountain Market Via Stredas 4a St. Moritz, 7500" at bounding box center [529, 190] width 339 height 46
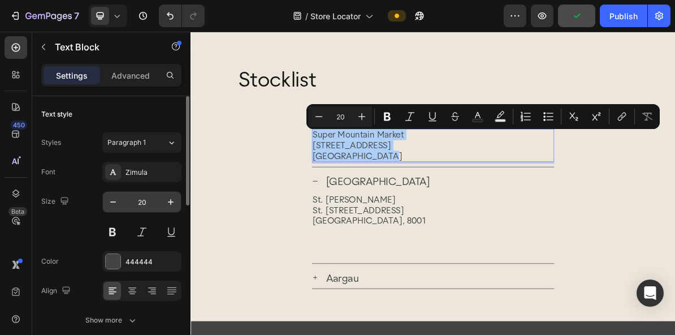
click at [146, 201] on input "20" at bounding box center [141, 202] width 37 height 20
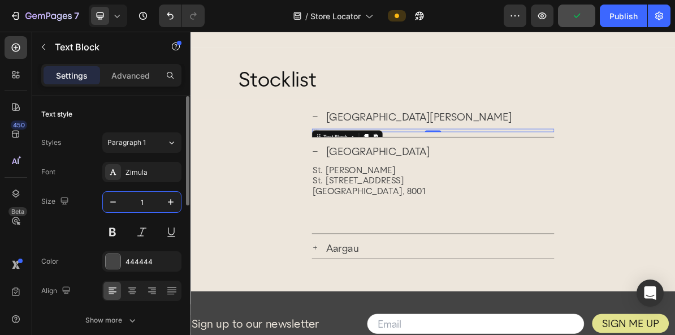
type input "18"
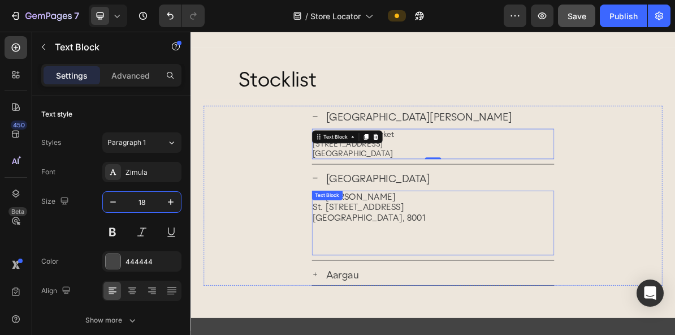
click at [424, 273] on p "St. [STREET_ADDRESS]" at bounding box center [529, 277] width 337 height 15
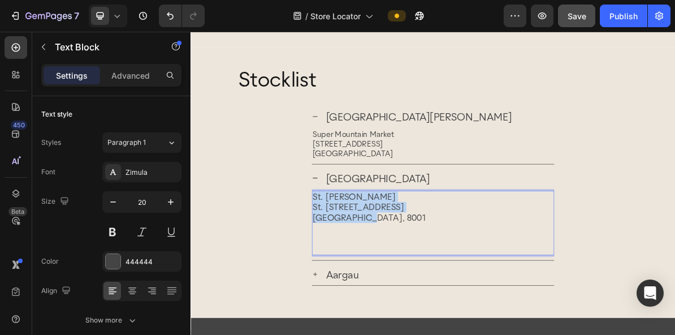
drag, startPoint x: 430, startPoint y: 291, endPoint x: 363, endPoint y: 265, distance: 72.4
click at [363, 265] on div "St. Peter-Apotheke St. Peterstrasse 16 Zürich, 8001" at bounding box center [529, 299] width 339 height 90
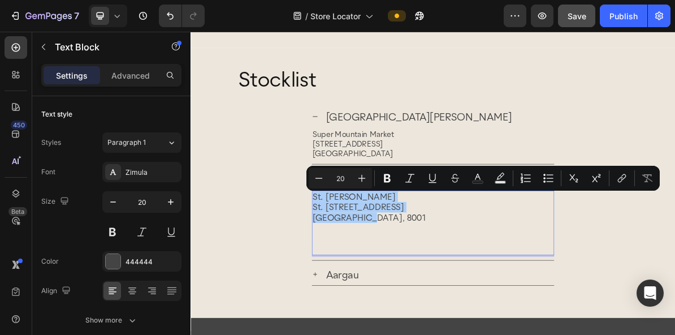
click at [344, 177] on input "20" at bounding box center [340, 178] width 23 height 14
type input "2"
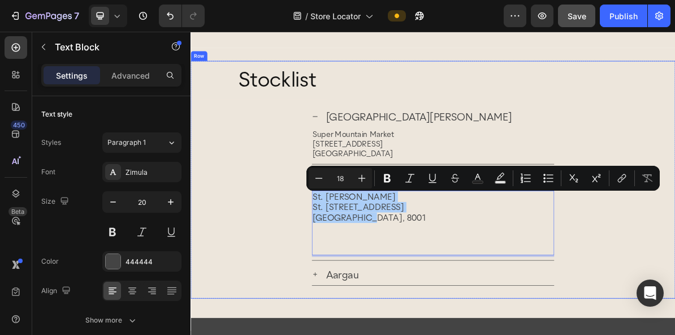
type input "18"
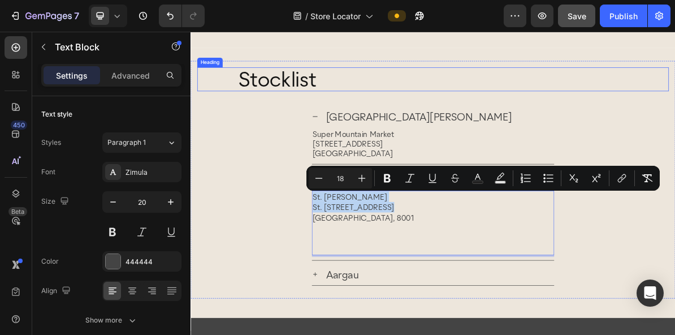
click at [675, 114] on h2 "Stocklist" at bounding box center [558, 97] width 604 height 33
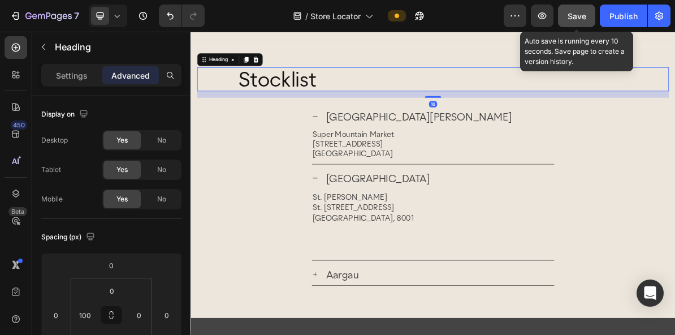
click at [576, 17] on span "Save" at bounding box center [577, 16] width 19 height 10
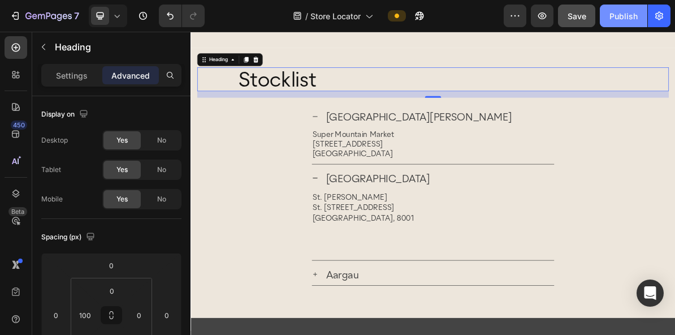
click at [622, 14] on div "Publish" at bounding box center [624, 16] width 28 height 12
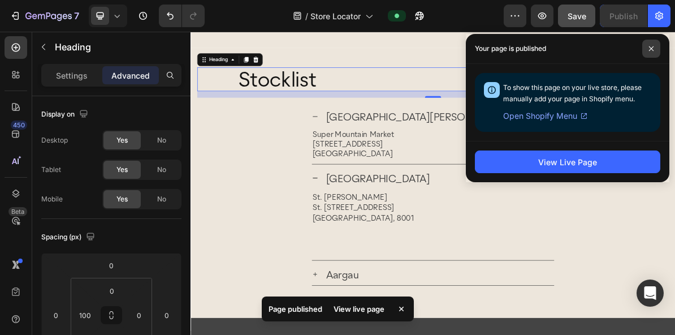
click at [652, 48] on icon at bounding box center [651, 48] width 5 height 5
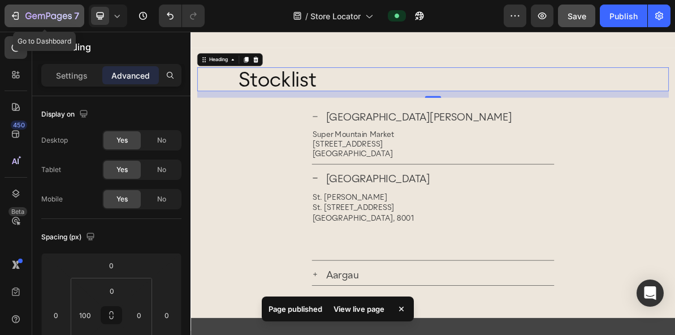
click at [18, 16] on icon "button" at bounding box center [16, 16] width 5 height 8
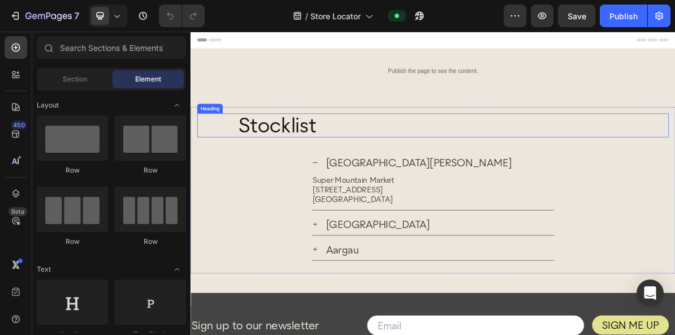
click at [262, 164] on h2 "Stocklist" at bounding box center [558, 162] width 604 height 33
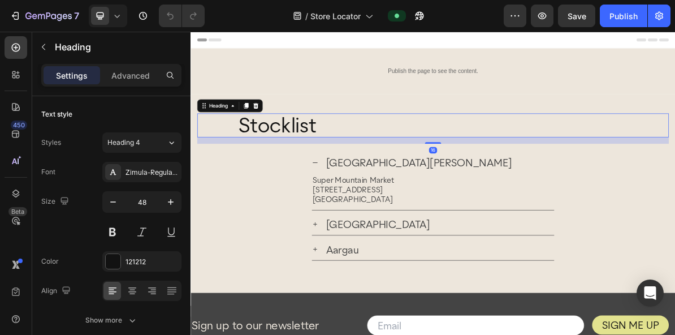
click at [261, 164] on h2 "Stocklist" at bounding box center [558, 162] width 604 height 33
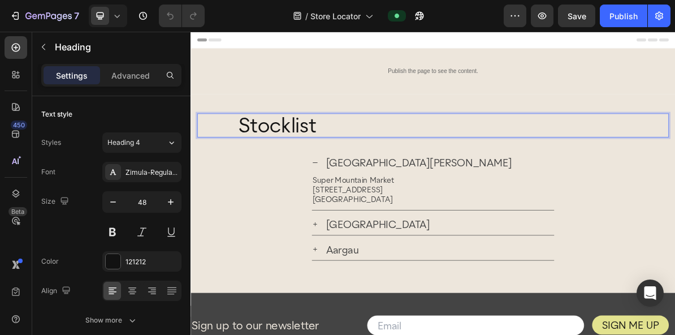
click at [377, 162] on p "Stocklist" at bounding box center [558, 162] width 602 height 31
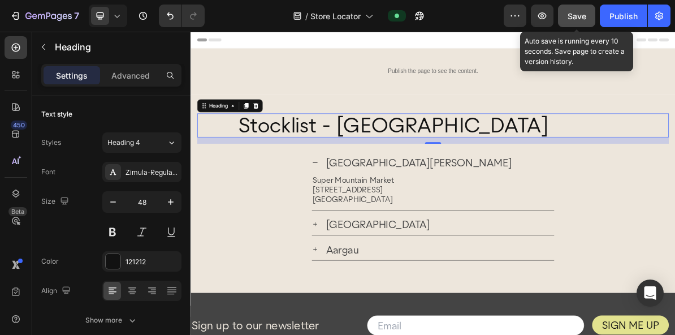
click at [579, 20] on div "Save" at bounding box center [577, 16] width 19 height 12
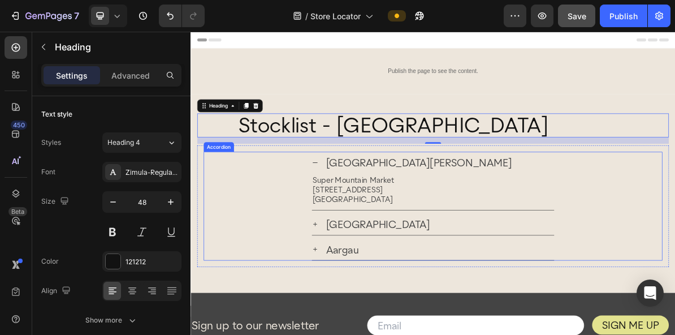
click at [365, 213] on icon at bounding box center [364, 214] width 9 height 9
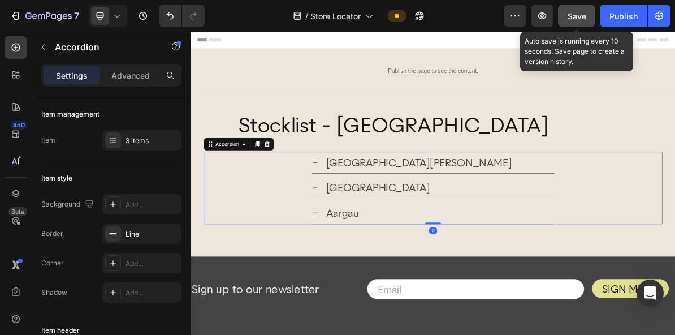
click at [582, 18] on span "Save" at bounding box center [577, 16] width 19 height 10
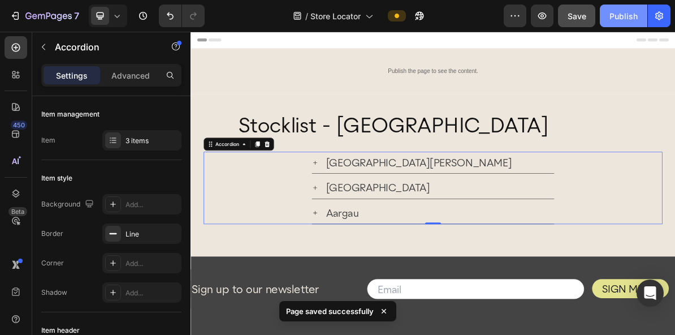
click at [617, 15] on div "Publish" at bounding box center [624, 16] width 28 height 12
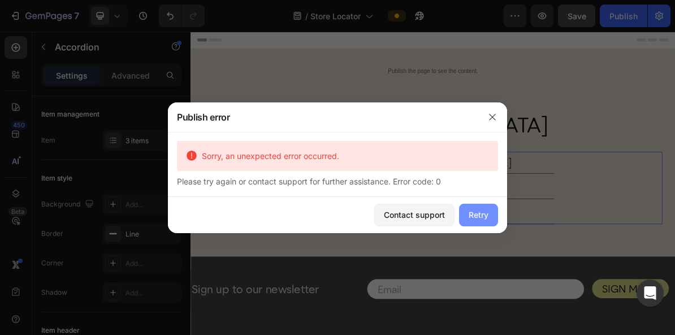
click at [473, 215] on div "Retry" at bounding box center [479, 215] width 20 height 12
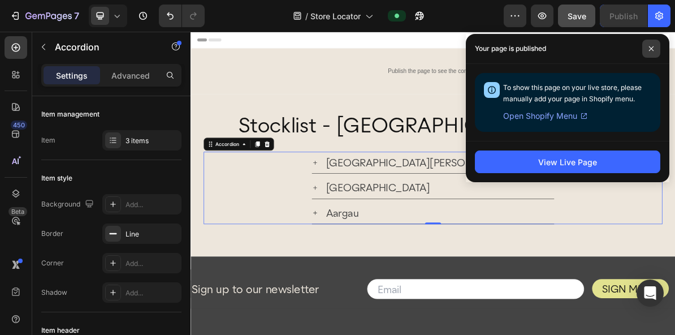
click at [651, 49] on icon at bounding box center [651, 48] width 5 height 5
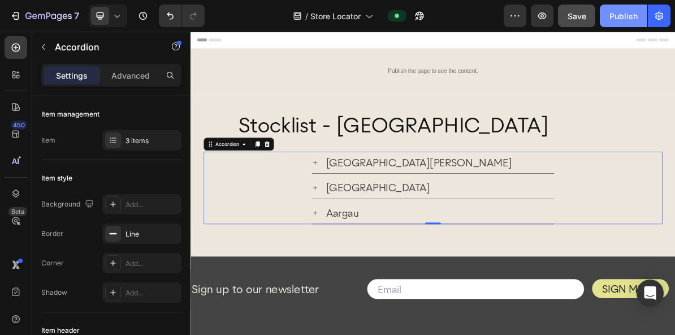
click at [620, 20] on div "Publish" at bounding box center [624, 16] width 28 height 12
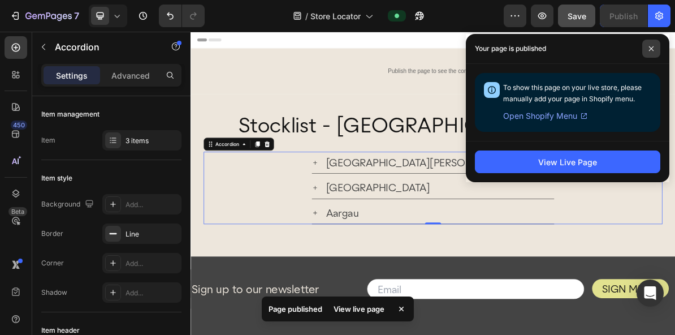
click at [649, 53] on span at bounding box center [652, 49] width 18 height 18
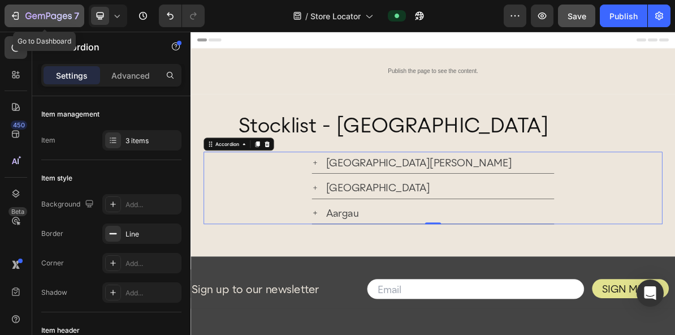
click at [34, 10] on div "7" at bounding box center [52, 16] width 54 height 14
